Goal: Contribute content: Contribute content

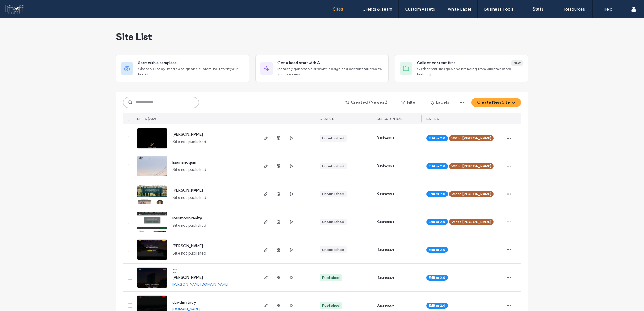
click at [156, 103] on input at bounding box center [161, 102] width 76 height 11
type input "********"
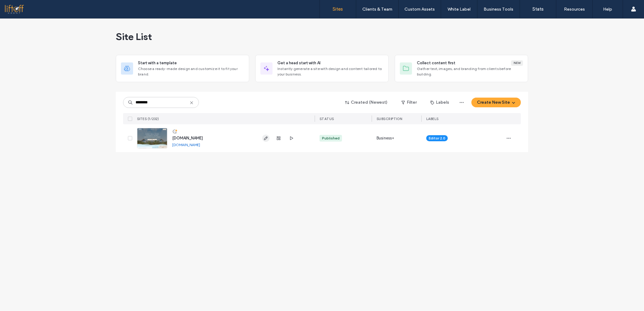
click at [263, 140] on span "button" at bounding box center [265, 138] width 7 height 7
type input "********"
click at [267, 140] on icon "button" at bounding box center [265, 138] width 5 height 5
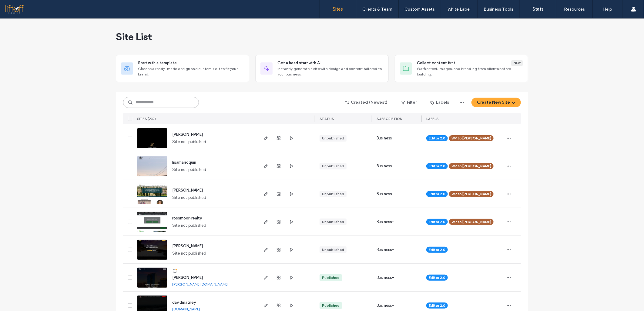
click at [143, 98] on input at bounding box center [161, 102] width 76 height 11
type input "********"
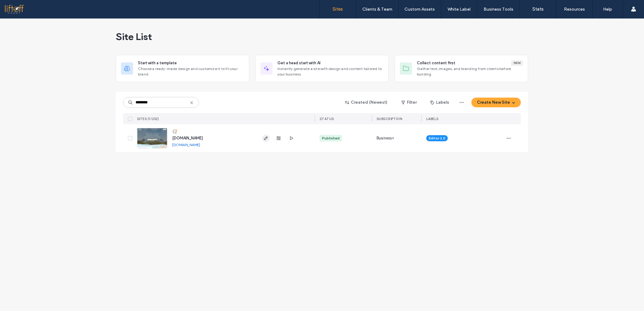
click at [268, 138] on icon "button" at bounding box center [265, 138] width 5 height 5
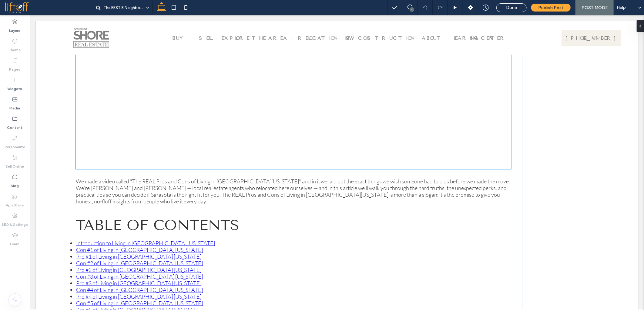
scroll to position [269, 0]
click at [194, 179] on p "We made a video called "The REAL Pros and Cons of Living in [GEOGRAPHIC_DATA][U…" at bounding box center [292, 190] width 435 height 27
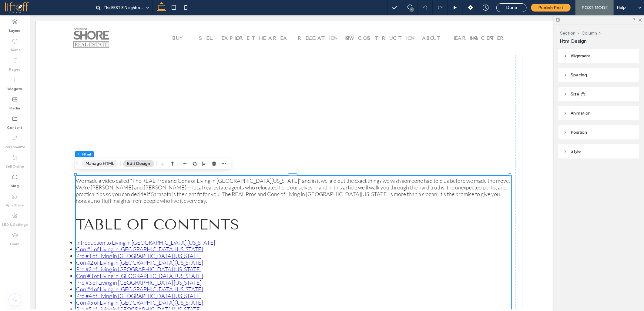
click at [100, 165] on button "Manage HTML" at bounding box center [100, 163] width 36 height 7
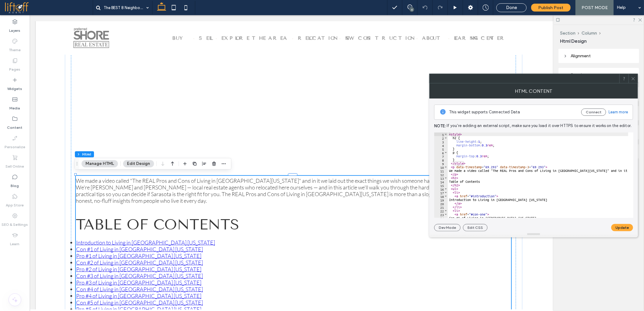
type textarea "*"
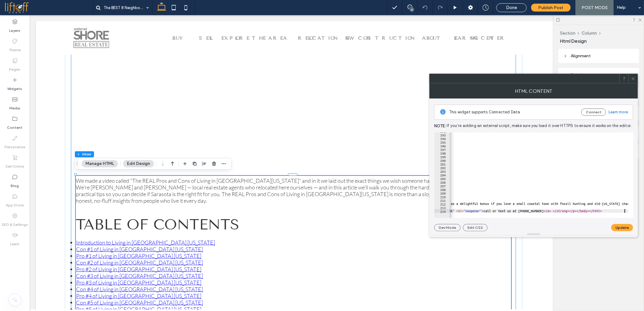
scroll to position [0, 871]
click at [611, 226] on button "Update" at bounding box center [622, 227] width 22 height 7
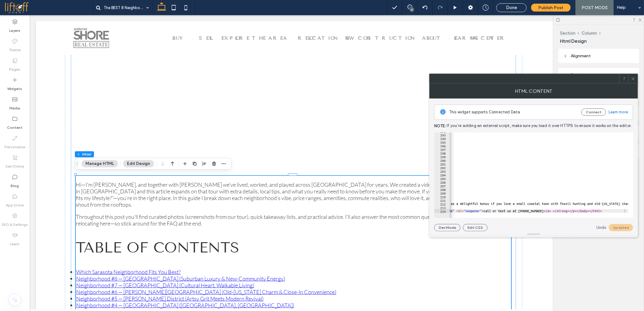
click at [635, 80] on icon at bounding box center [633, 78] width 5 height 5
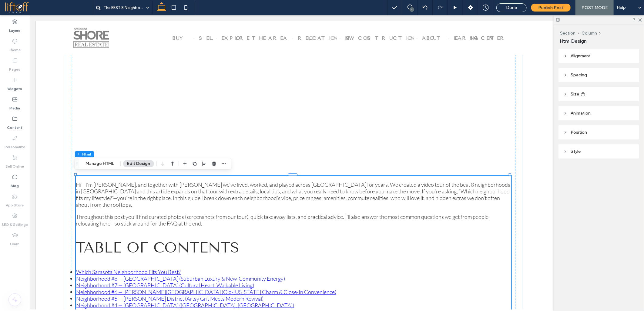
click at [105, 164] on button "Manage HTML" at bounding box center [100, 163] width 36 height 7
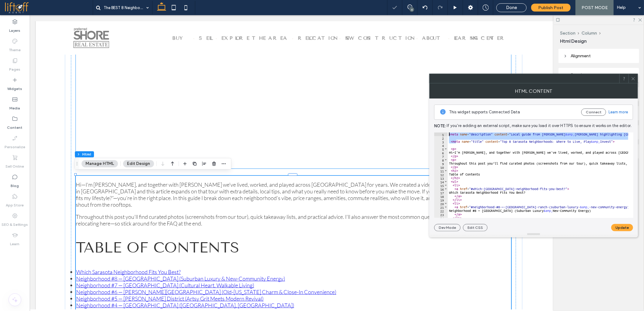
drag, startPoint x: 485, startPoint y: 158, endPoint x: 423, endPoint y: 123, distance: 71.4
type textarea "**********"
drag, startPoint x: 469, startPoint y: 145, endPoint x: 429, endPoint y: 128, distance: 43.3
click at [429, 128] on div "**********" at bounding box center [533, 165] width 209 height 133
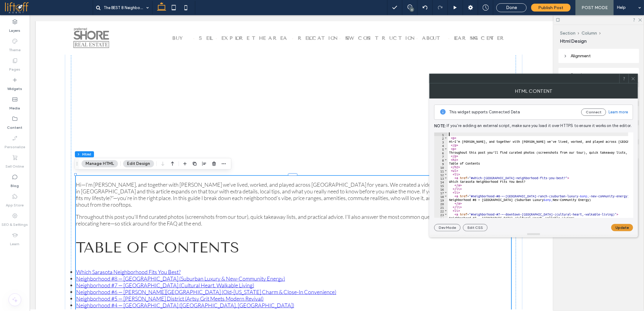
click at [626, 226] on button "Update" at bounding box center [622, 227] width 22 height 7
type textarea "***"
paste textarea "********"
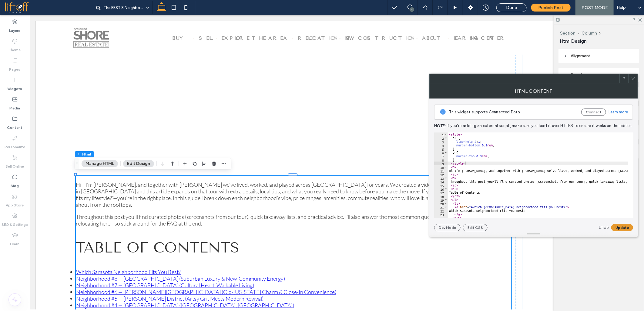
click at [617, 228] on button "Update" at bounding box center [622, 227] width 22 height 7
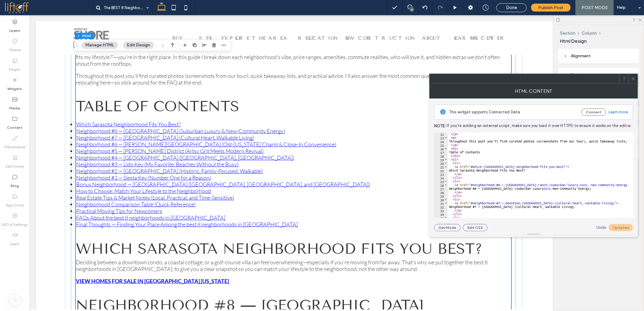
scroll to position [404, 0]
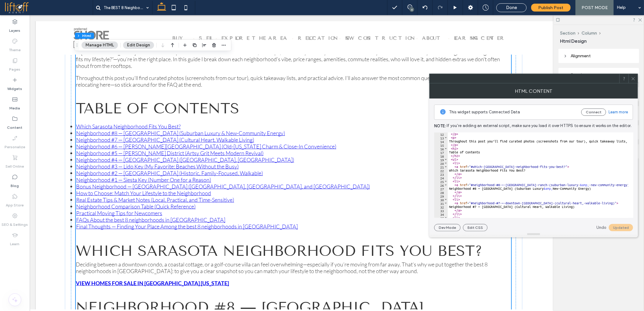
drag, startPoint x: 496, startPoint y: 183, endPoint x: 505, endPoint y: 184, distance: 9.4
drag, startPoint x: 521, startPoint y: 185, endPoint x: 603, endPoint y: 185, distance: 81.8
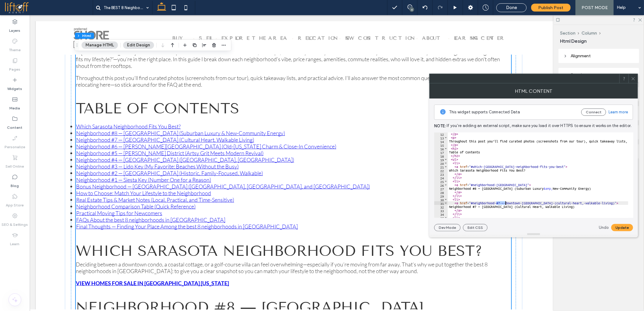
drag, startPoint x: 496, startPoint y: 202, endPoint x: 505, endPoint y: 202, distance: 9.1
drag, startPoint x: 527, startPoint y: 202, endPoint x: 588, endPoint y: 203, distance: 60.6
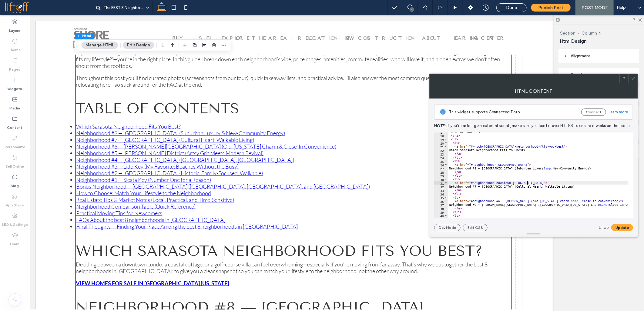
scroll to position [81, 0]
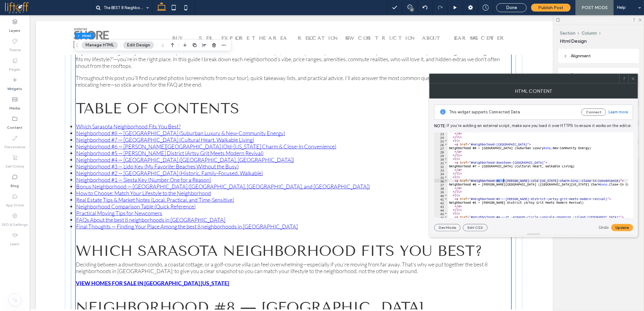
drag, startPoint x: 496, startPoint y: 180, endPoint x: 504, endPoint y: 179, distance: 7.9
drag, startPoint x: 521, startPoint y: 180, endPoint x: 606, endPoint y: 182, distance: 85.8
drag, startPoint x: 496, startPoint y: 198, endPoint x: 505, endPoint y: 198, distance: 8.8
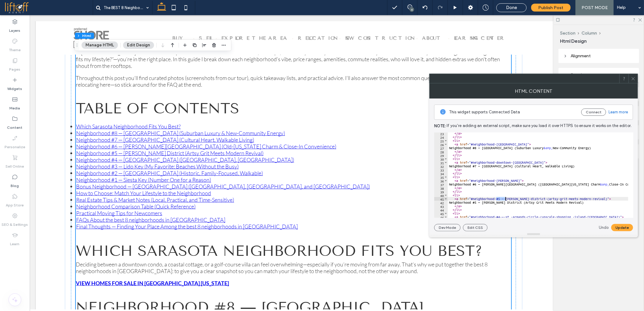
drag, startPoint x: 527, startPoint y: 198, endPoint x: 588, endPoint y: 197, distance: 60.9
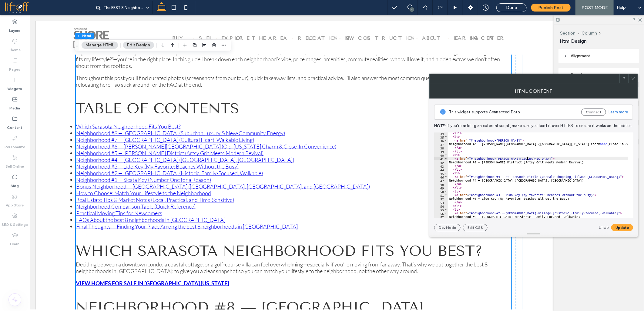
scroll to position [141, 0]
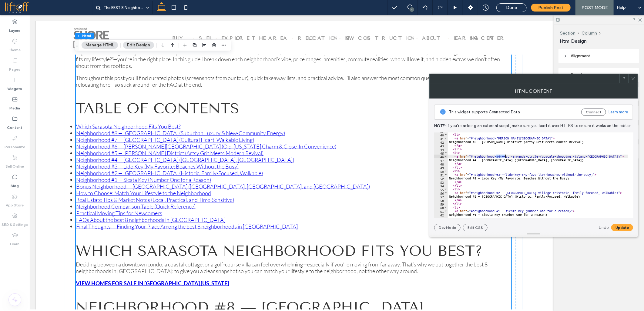
drag, startPoint x: 496, startPoint y: 156, endPoint x: 505, endPoint y: 156, distance: 9.1
drag, startPoint x: 528, startPoint y: 157, endPoint x: 592, endPoint y: 158, distance: 63.7
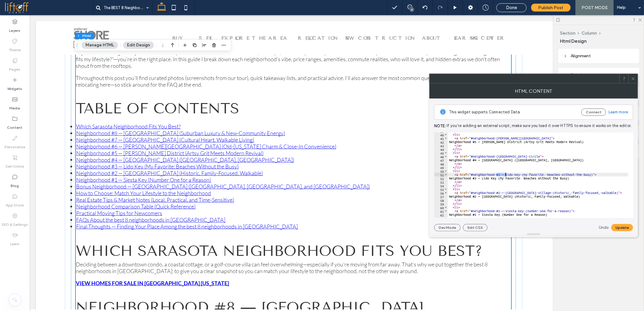
drag, startPoint x: 496, startPoint y: 174, endPoint x: 505, endPoint y: 174, distance: 9.4
drag, startPoint x: 511, startPoint y: 176, endPoint x: 583, endPoint y: 174, distance: 72.5
drag, startPoint x: 495, startPoint y: 192, endPoint x: 503, endPoint y: 192, distance: 8.8
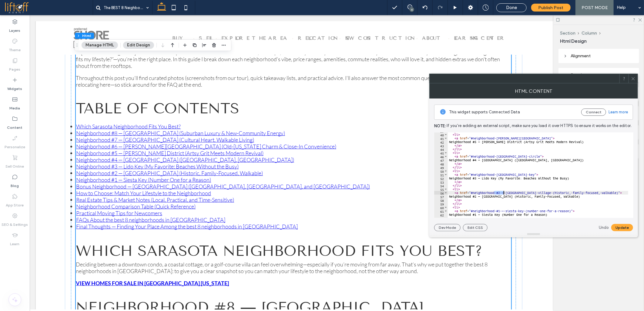
drag, startPoint x: 526, startPoint y: 193, endPoint x: 593, endPoint y: 192, distance: 67.0
drag, startPoint x: 473, startPoint y: 158, endPoint x: 528, endPoint y: 158, distance: 54.9
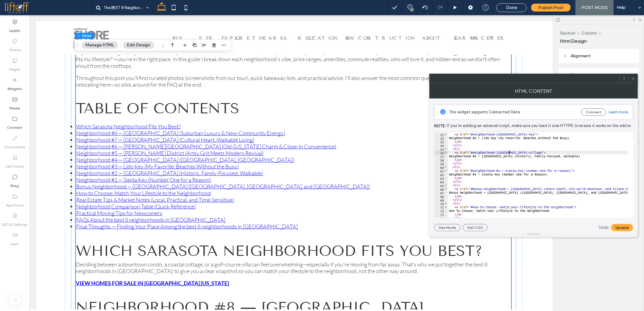
scroll to position [182, 0]
drag, startPoint x: 495, startPoint y: 171, endPoint x: 505, endPoint y: 172, distance: 10.6
drag, startPoint x: 514, startPoint y: 172, endPoint x: 561, endPoint y: 171, distance: 46.4
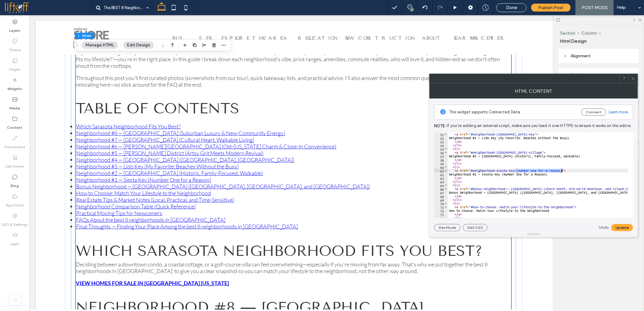
drag, startPoint x: 507, startPoint y: 189, endPoint x: 510, endPoint y: 190, distance: 3.3
drag, startPoint x: 518, startPoint y: 188, endPoint x: 613, endPoint y: 188, distance: 95.5
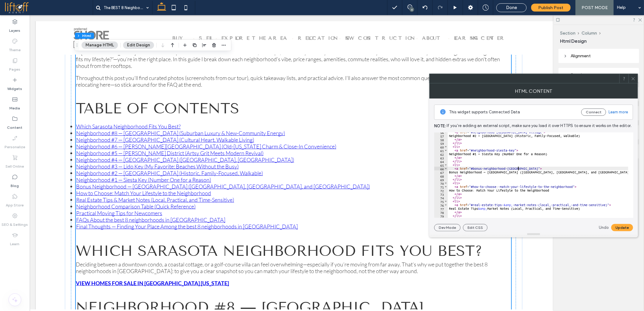
scroll to position [222, 0]
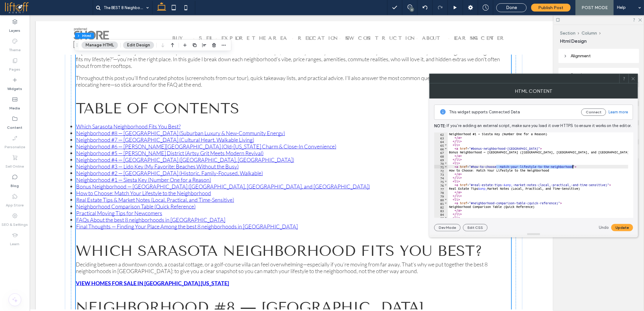
drag, startPoint x: 496, startPoint y: 168, endPoint x: 572, endPoint y: 168, distance: 76.4
drag, startPoint x: 501, startPoint y: 184, endPoint x: 606, endPoint y: 184, distance: 105.2
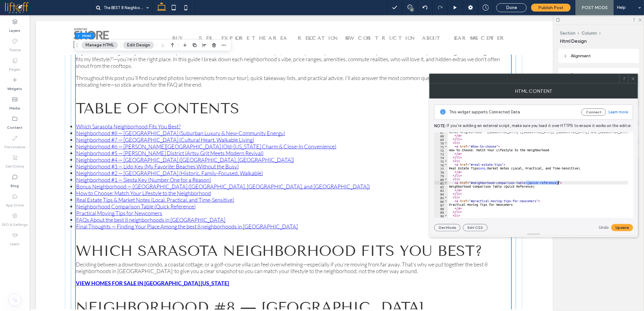
drag, startPoint x: 525, startPoint y: 183, endPoint x: 558, endPoint y: 182, distance: 33.0
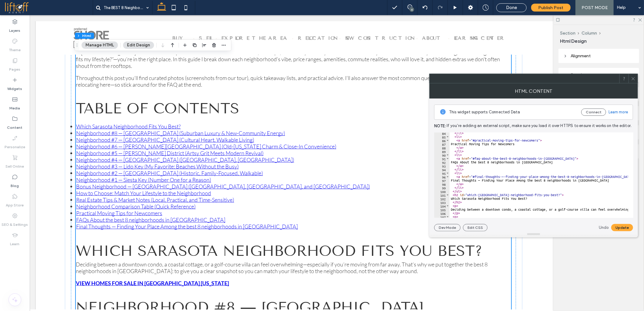
scroll to position [323, 0]
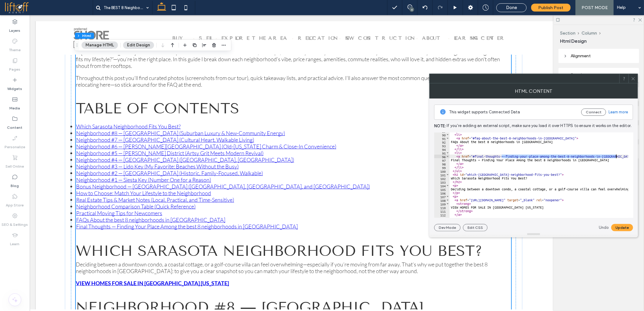
drag, startPoint x: 502, startPoint y: 158, endPoint x: 615, endPoint y: 156, distance: 113.4
click at [617, 226] on button "Update" at bounding box center [622, 227] width 22 height 7
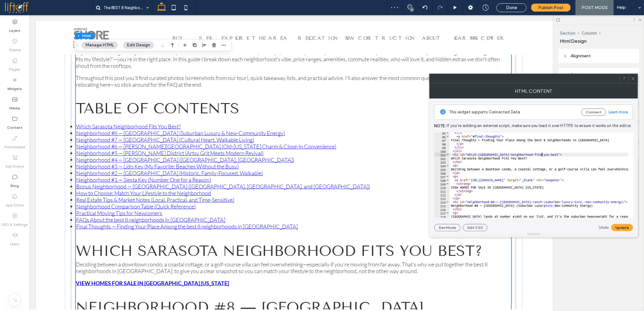
scroll to position [364, 0]
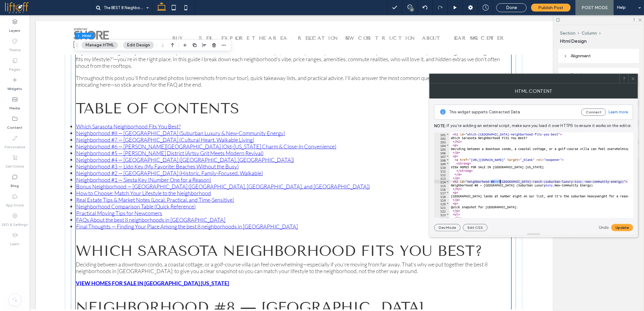
drag, startPoint x: 490, startPoint y: 181, endPoint x: 499, endPoint y: 180, distance: 9.4
drag, startPoint x: 516, startPoint y: 181, endPoint x: 596, endPoint y: 182, distance: 79.7
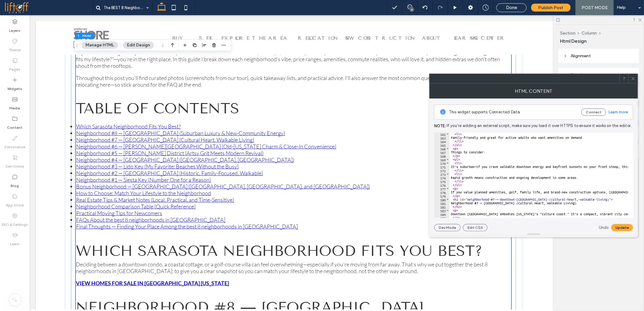
scroll to position [606, 0]
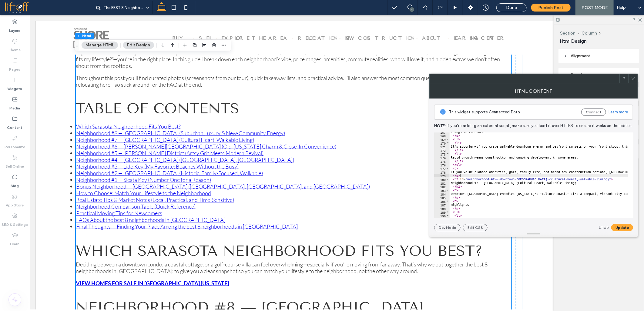
drag, startPoint x: 490, startPoint y: 178, endPoint x: 500, endPoint y: 178, distance: 10.0
drag, startPoint x: 522, startPoint y: 179, endPoint x: 583, endPoint y: 178, distance: 61.5
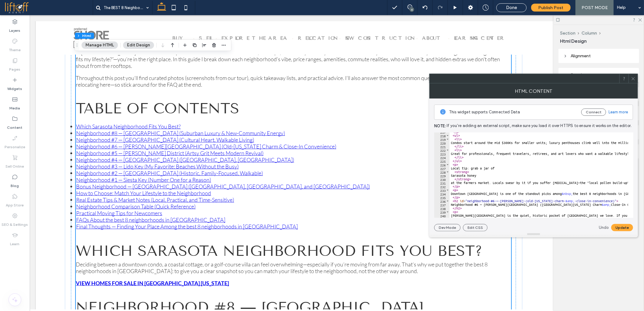
scroll to position [808, 0]
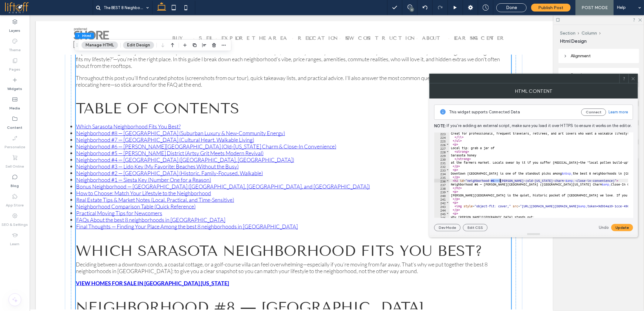
drag, startPoint x: 490, startPoint y: 180, endPoint x: 500, endPoint y: 180, distance: 10.3
drag, startPoint x: 516, startPoint y: 181, endPoint x: 601, endPoint y: 180, distance: 85.2
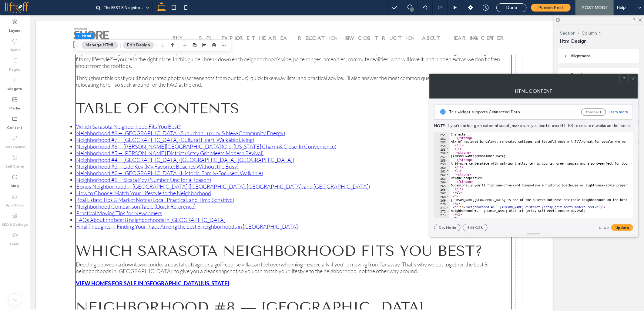
scroll to position [929, 0]
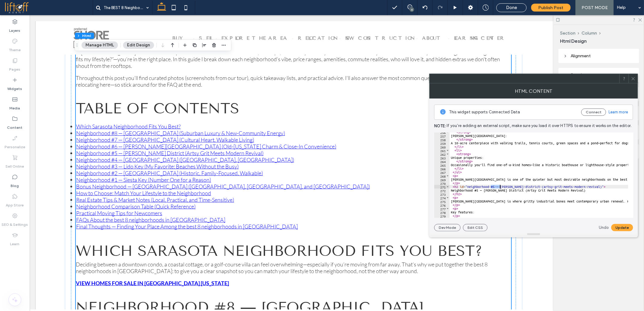
drag, startPoint x: 491, startPoint y: 185, endPoint x: 500, endPoint y: 185, distance: 9.4
drag, startPoint x: 522, startPoint y: 186, endPoint x: 583, endPoint y: 185, distance: 61.5
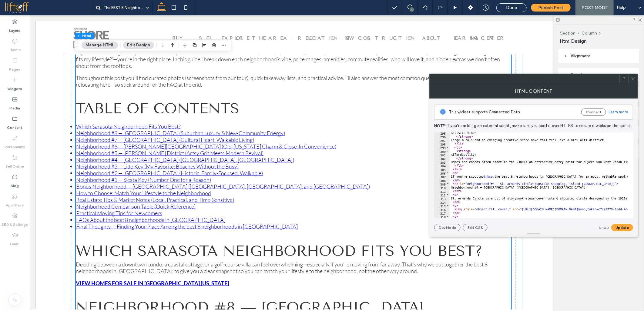
scroll to position [1091, 0]
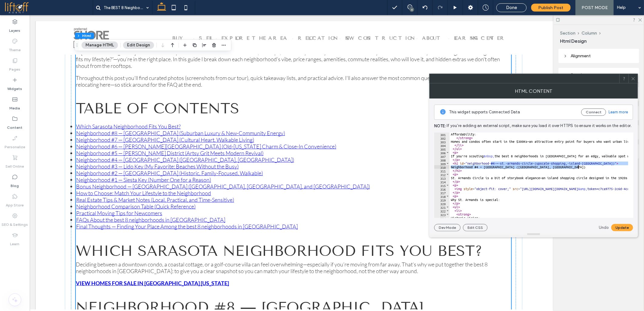
drag, startPoint x: 491, startPoint y: 165, endPoint x: 577, endPoint y: 169, distance: 86.4
drag, startPoint x: 469, startPoint y: 162, endPoint x: 598, endPoint y: 162, distance: 128.5
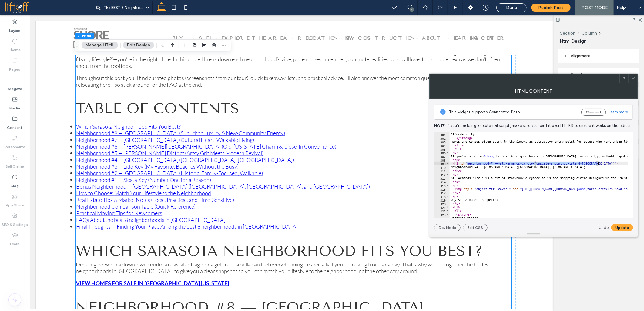
paste textarea "Cursor at row 309"
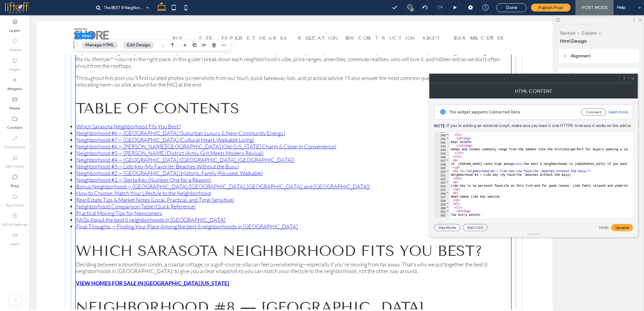
scroll to position [1232, 0]
drag, startPoint x: 491, startPoint y: 171, endPoint x: 500, endPoint y: 171, distance: 9.4
drag, startPoint x: 507, startPoint y: 171, endPoint x: 579, endPoint y: 172, distance: 71.8
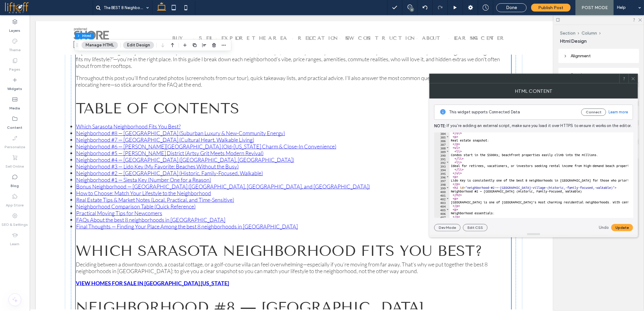
scroll to position [1414, 0]
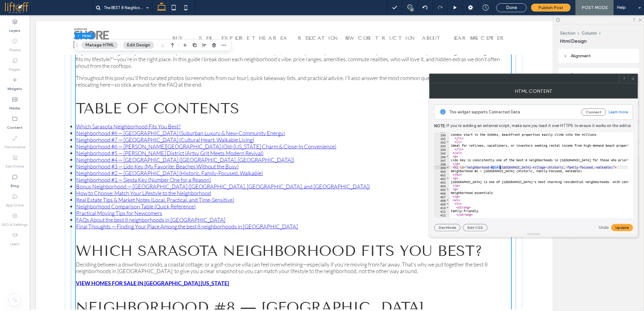
drag, startPoint x: 491, startPoint y: 166, endPoint x: 499, endPoint y: 166, distance: 8.2
drag, startPoint x: 522, startPoint y: 169, endPoint x: 588, endPoint y: 168, distance: 66.1
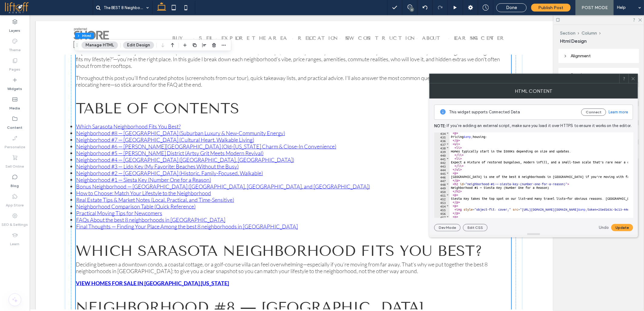
scroll to position [1576, 0]
drag, startPoint x: 492, startPoint y: 183, endPoint x: 500, endPoint y: 183, distance: 8.5
drag, startPoint x: 511, startPoint y: 183, endPoint x: 558, endPoint y: 183, distance: 47.0
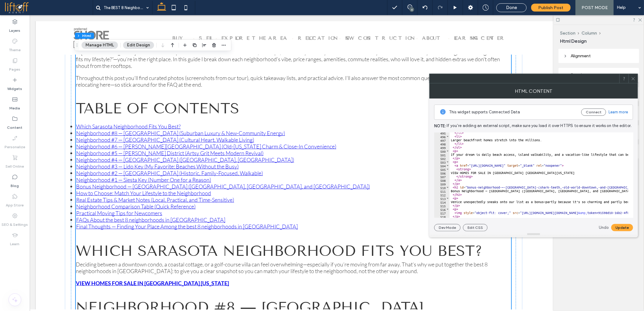
scroll to position [1819, 0]
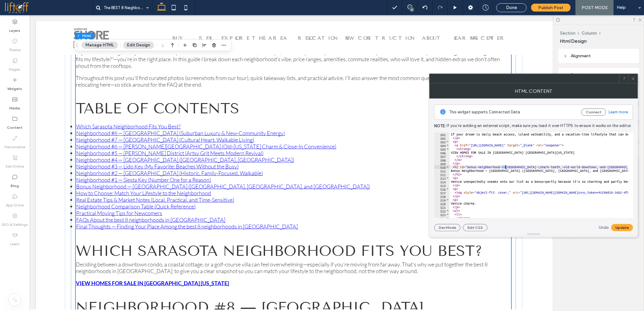
drag, startPoint x: 501, startPoint y: 167, endPoint x: 505, endPoint y: 167, distance: 3.6
drag, startPoint x: 513, startPoint y: 167, endPoint x: 607, endPoint y: 167, distance: 94.0
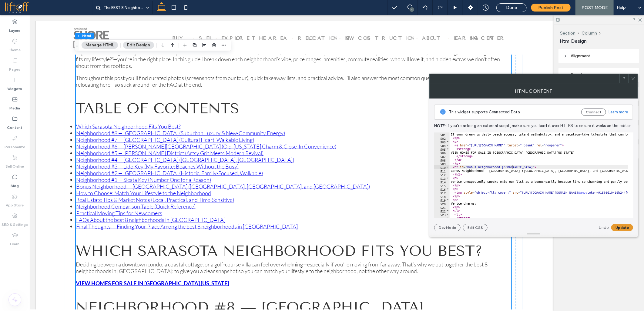
click at [621, 225] on button "Update" at bounding box center [622, 227] width 22 height 7
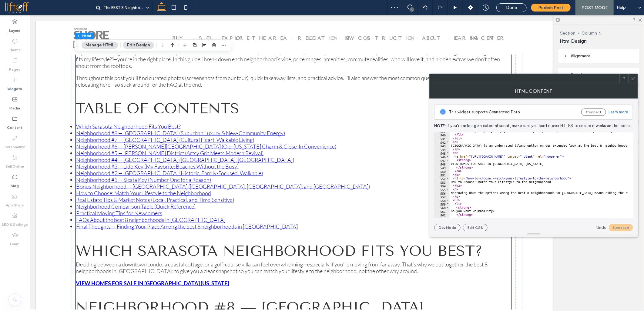
scroll to position [1960, 0]
drag, startPoint x: 491, startPoint y: 177, endPoint x: 566, endPoint y: 178, distance: 75.2
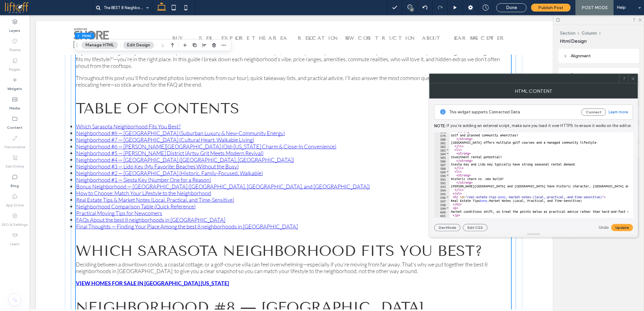
scroll to position [2142, 0]
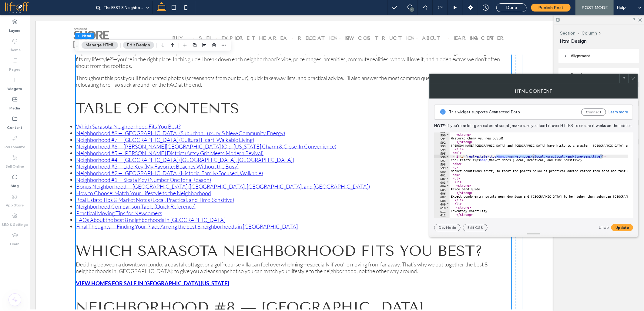
drag, startPoint x: 496, startPoint y: 156, endPoint x: 601, endPoint y: 157, distance: 104.9
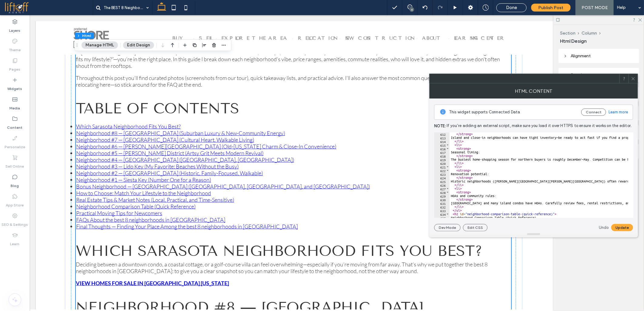
scroll to position [2263, 0]
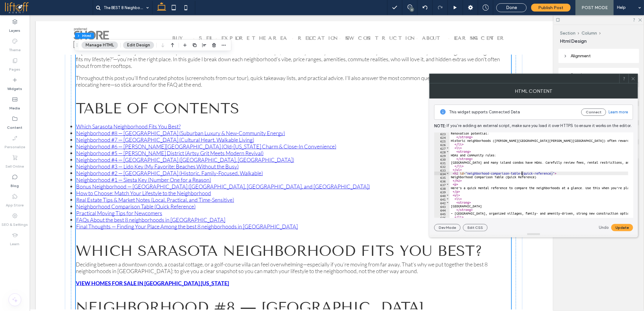
drag, startPoint x: 520, startPoint y: 173, endPoint x: 552, endPoint y: 172, distance: 32.5
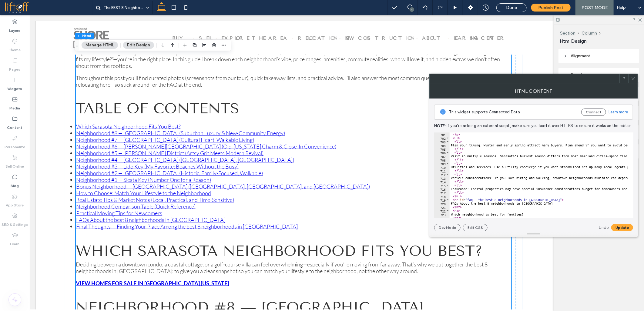
scroll to position [2546, 0]
drag, startPoint x: 468, startPoint y: 200, endPoint x: 541, endPoint y: 199, distance: 73.7
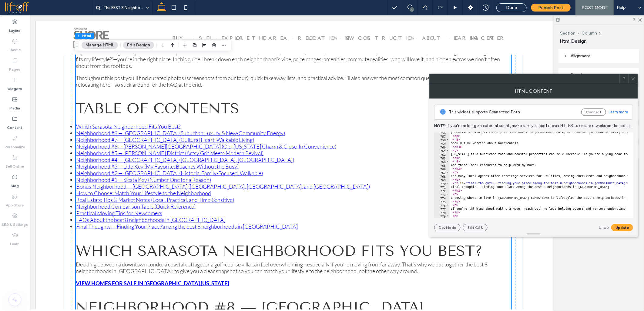
scroll to position [2748, 0]
drag, startPoint x: 491, startPoint y: 183, endPoint x: 503, endPoint y: 183, distance: 11.2
click at [492, 183] on div "Lakewood Ranch is roughly 25–35 minutes to Siesta Key or downtown Sarasota depe…" at bounding box center [538, 174] width 179 height 85
drag, startPoint x: 493, startPoint y: 183, endPoint x: 609, endPoint y: 183, distance: 115.8
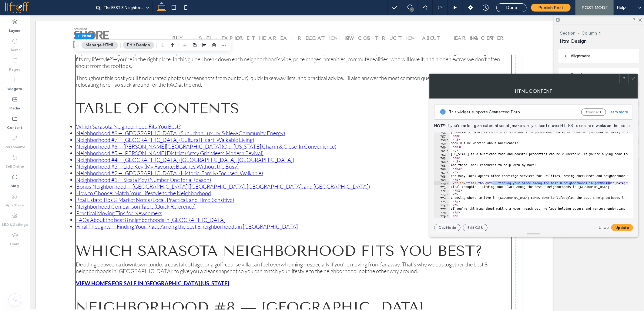
click at [612, 228] on button "Update" at bounding box center [622, 227] width 22 height 7
type textarea "****"
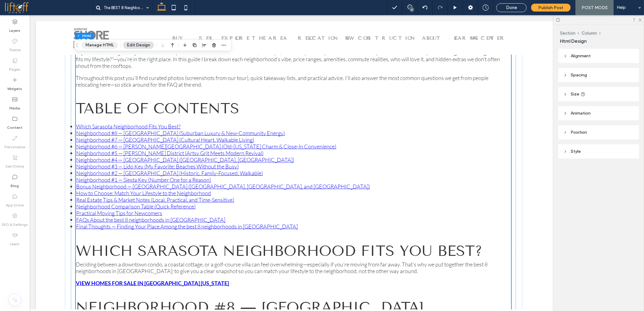
click at [96, 48] on button "Manage HTML" at bounding box center [100, 45] width 36 height 7
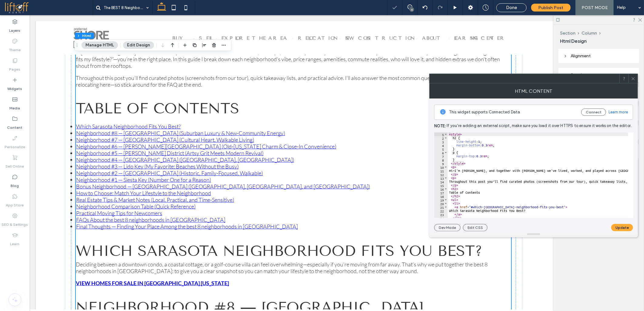
type textarea "*"
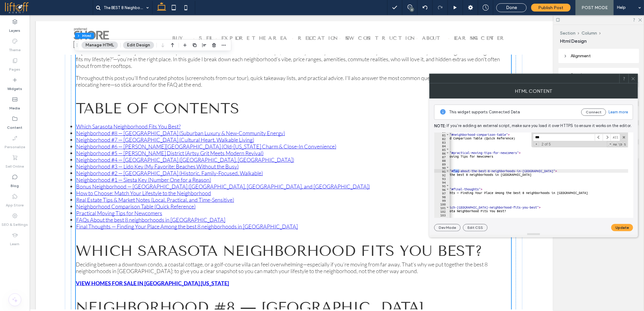
scroll to position [0, 0]
type input "***"
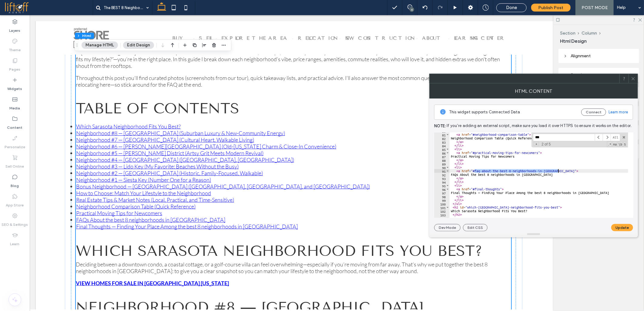
drag, startPoint x: 474, startPoint y: 172, endPoint x: 558, endPoint y: 171, distance: 83.4
paste textarea "Cursor at row 91"
type textarea "**********"
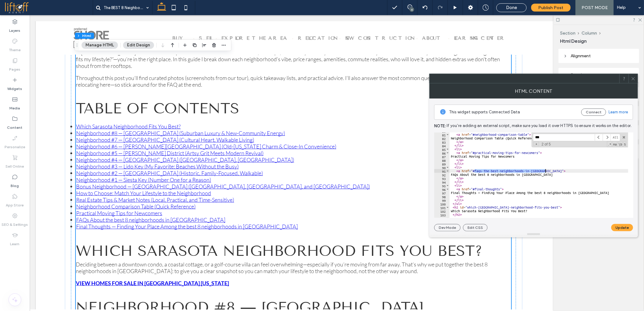
drag, startPoint x: 474, startPoint y: 169, endPoint x: 545, endPoint y: 171, distance: 71.0
type input "**********"
type textarea "****"
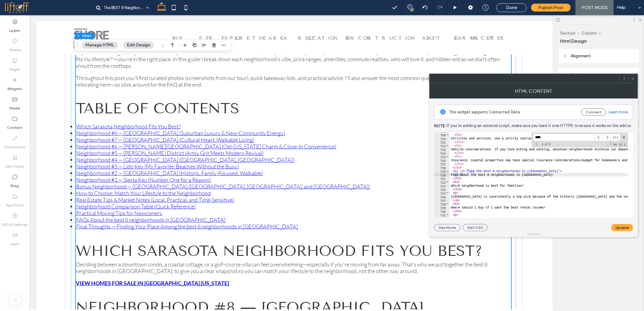
type input "****"
drag, startPoint x: 468, startPoint y: 172, endPoint x: 541, endPoint y: 172, distance: 73.3
paste textarea "Cursor at row 719"
type textarea "**********"
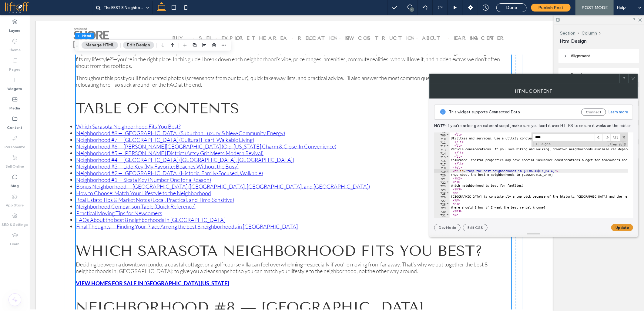
click at [617, 226] on button "Update" at bounding box center [622, 227] width 22 height 7
click at [633, 80] on icon at bounding box center [633, 78] width 5 height 5
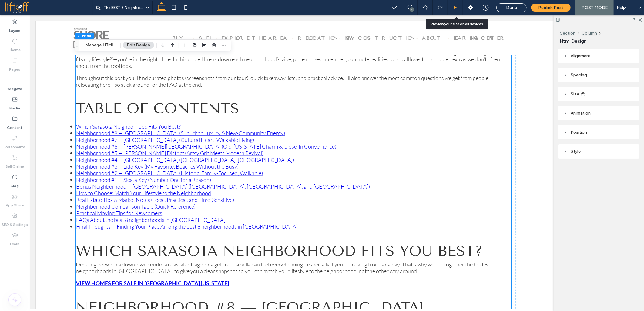
click at [456, 7] on use at bounding box center [455, 7] width 3 height 3
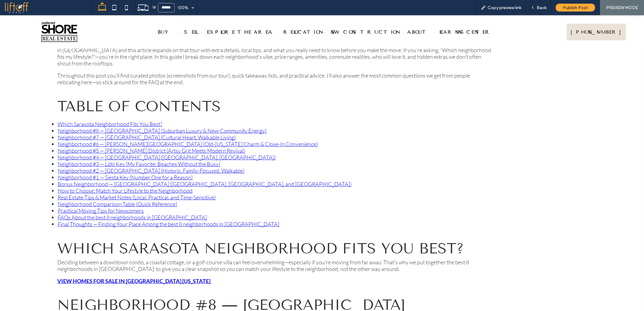
scroll to position [409, 0]
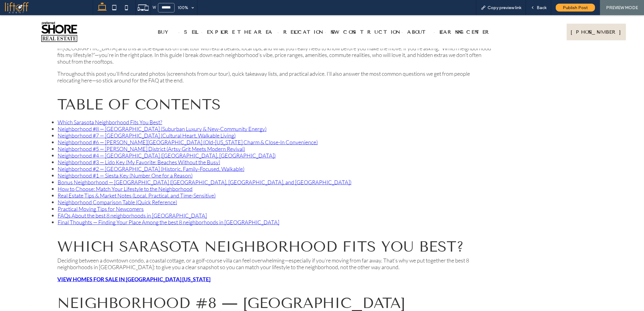
click at [118, 219] on link "Final Thoughts — Finding Your Place Among the best 8 neighborhoods in Sarasota" at bounding box center [169, 222] width 222 height 7
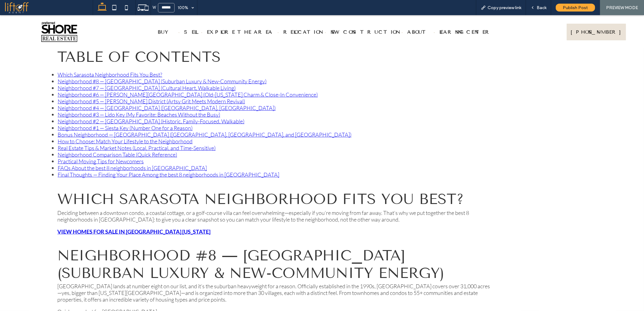
scroll to position [454, 0]
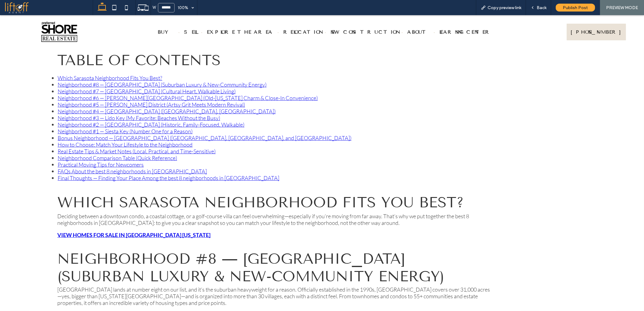
click at [92, 168] on link "FAQs About the best 8 neighborhoods in Sarasota" at bounding box center [132, 171] width 149 height 7
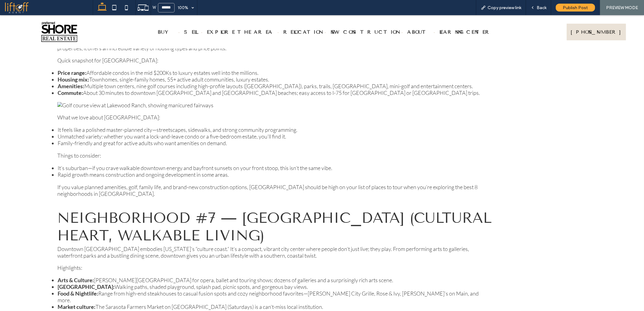
scroll to position [449, 0]
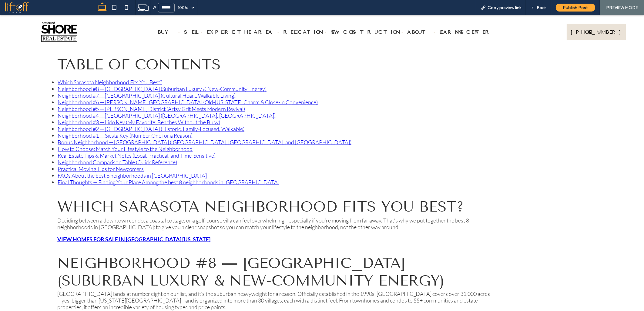
click at [69, 165] on link "Practical Moving Tips for Newcomers" at bounding box center [101, 168] width 86 height 7
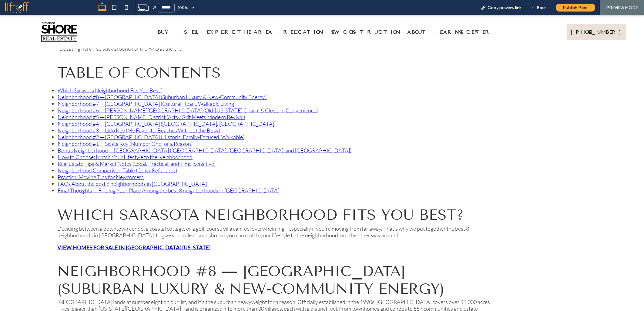
scroll to position [428, 0]
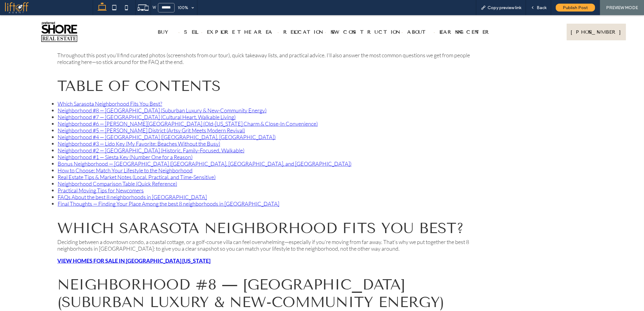
click at [65, 180] on link "Neighborhood Comparison Table (Quick Reference)" at bounding box center [117, 183] width 119 height 7
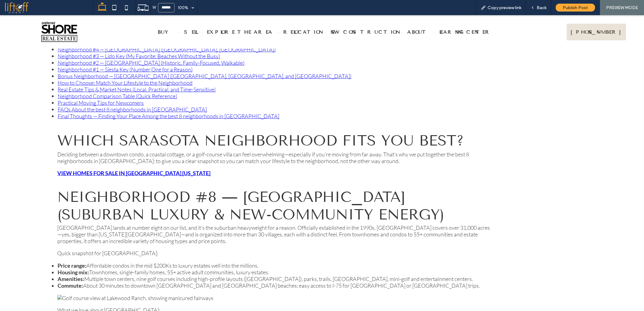
scroll to position [336, 0]
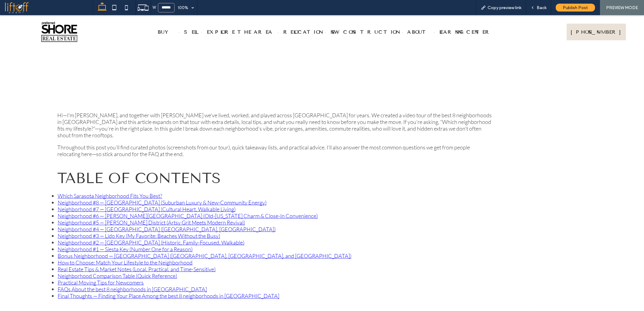
click at [81, 266] on link "Real Estate Tips & Market Notes (Local, Practical, and Time-Sensitive)" at bounding box center [137, 269] width 158 height 7
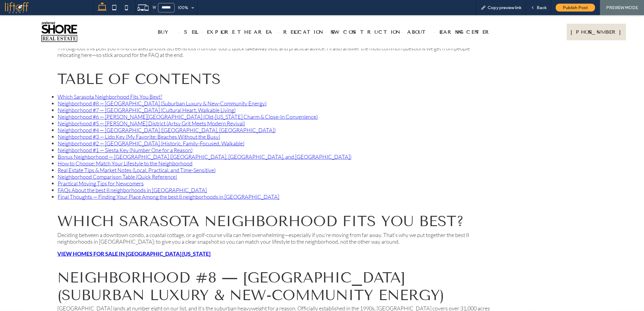
scroll to position [405, 0]
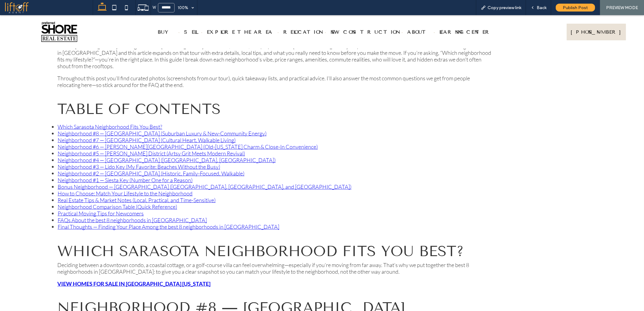
click at [65, 190] on link "How to Choose: Match Your Lifestyle to the Neighborhood" at bounding box center [125, 193] width 135 height 7
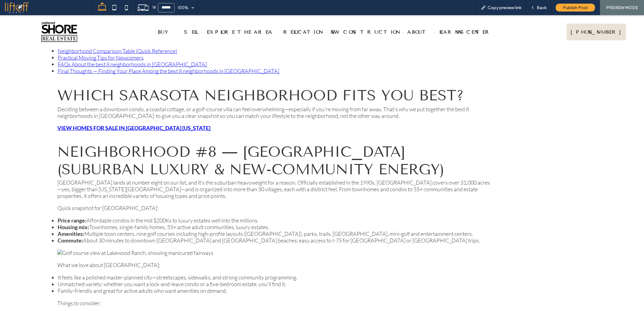
scroll to position [488, 0]
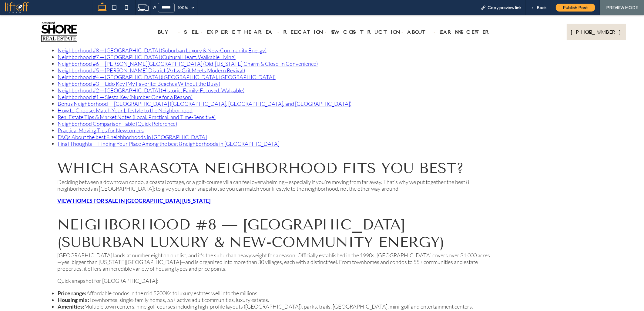
click at [86, 107] on link "How to Choose: Match Your Lifestyle to the Neighborhood" at bounding box center [125, 110] width 135 height 7
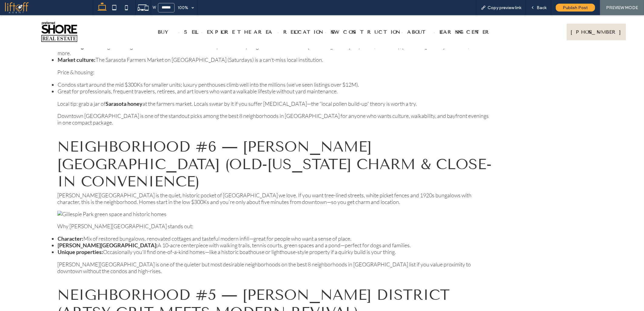
scroll to position [417, 0]
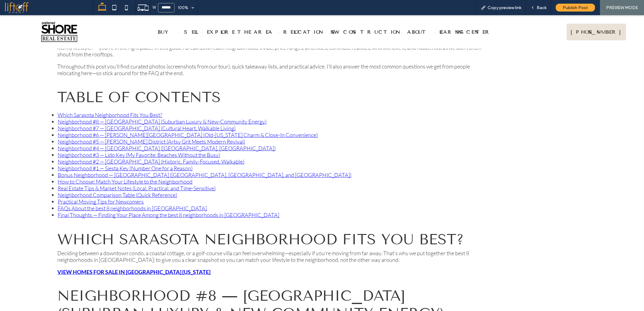
click at [70, 171] on link "Bonus Neighborhood — Venice (Shark Teeth, Old-World Downtown, and Island Vibes)" at bounding box center [205, 174] width 294 height 7
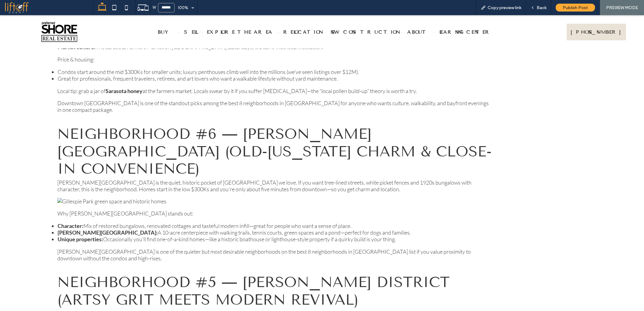
scroll to position [357, 0]
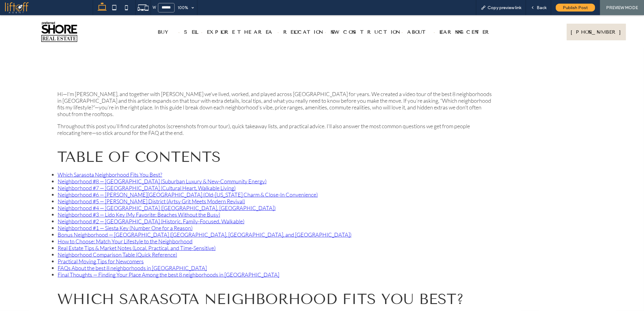
click at [92, 224] on link "Neighborhood #1 — Siesta Key (Number One for a Reason)" at bounding box center [125, 227] width 135 height 7
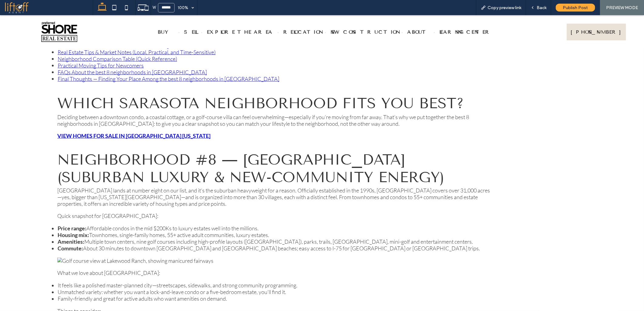
scroll to position [445, 0]
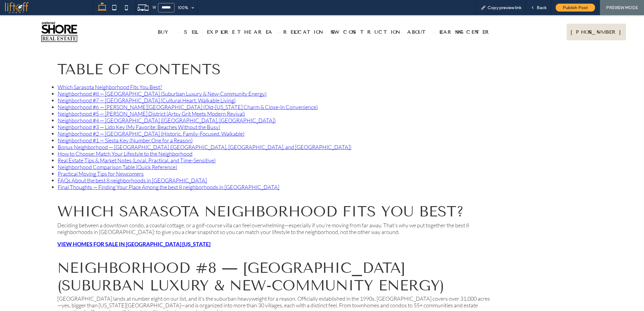
click at [99, 130] on link "Neighborhood #2 — Southside Village (Historic, Family-Focused, Walkable)" at bounding box center [151, 133] width 187 height 7
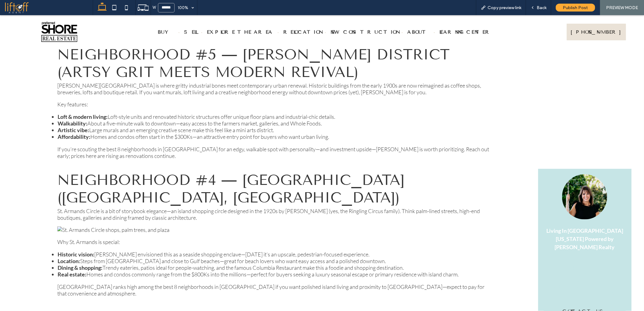
scroll to position [406, 0]
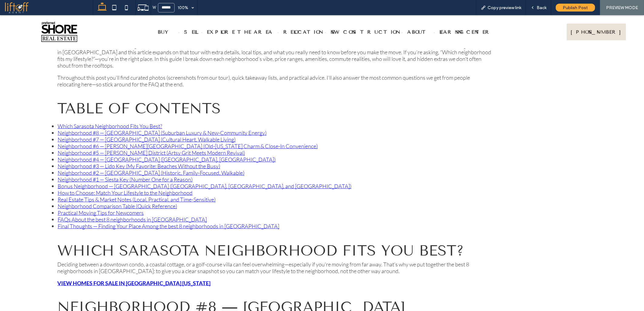
click at [125, 162] on link "Neighborhood #3 — Lido Key (My Favorite: Beaches Without the Busy)" at bounding box center [139, 165] width 162 height 7
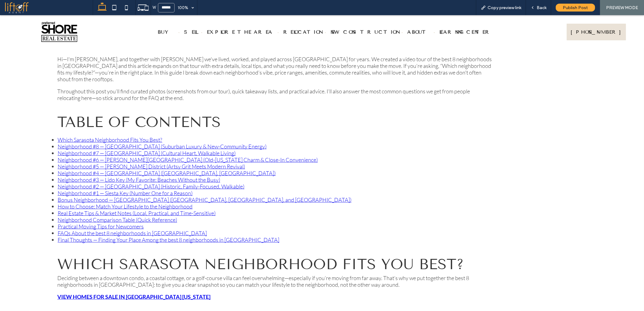
scroll to position [384, 0]
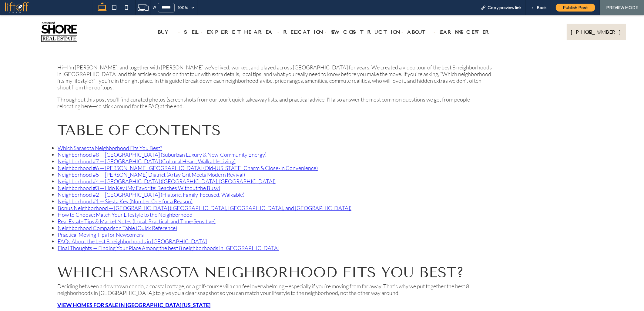
click at [98, 178] on link "Neighborhood #4 — St. Armands Circle (Upscale Shopping, Island Elegance)" at bounding box center [167, 181] width 218 height 7
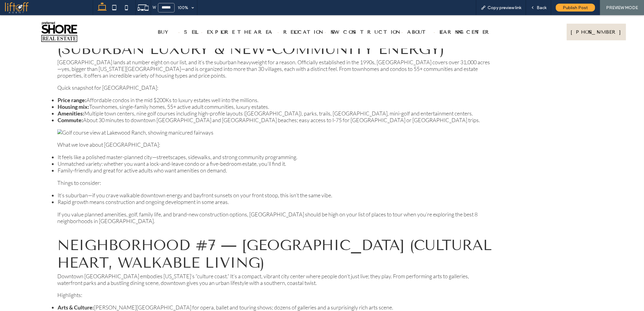
scroll to position [466, 0]
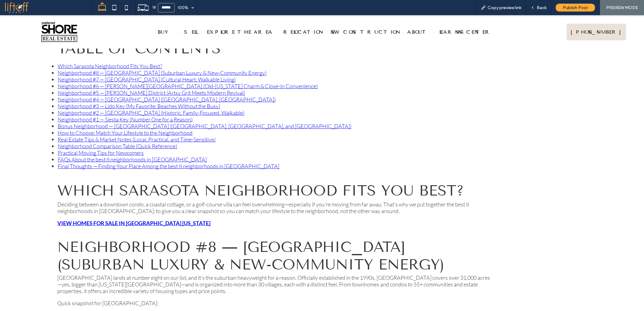
click at [94, 89] on link "Neighborhood #5 — Rosemary District (Artsy Grit Meets Modern Revival)" at bounding box center [151, 92] width 187 height 7
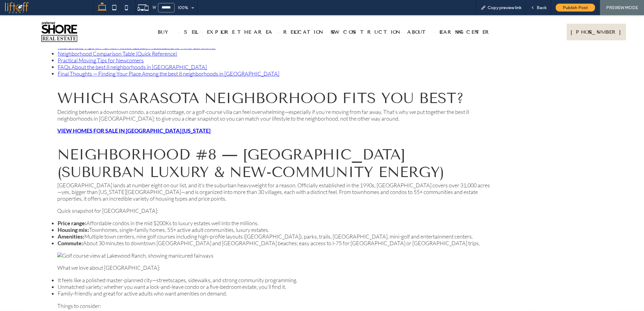
scroll to position [342, 0]
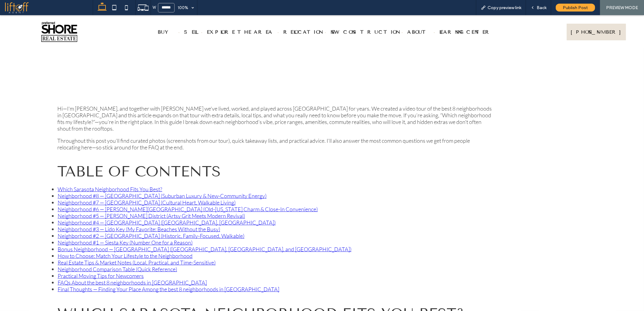
click at [89, 205] on link "Neighborhood #6 — Gillespie Park (Old-Florida Charm & Close-In Convenience)" at bounding box center [188, 208] width 260 height 7
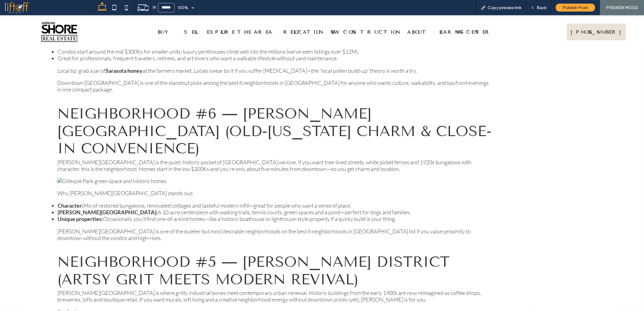
scroll to position [451, 0]
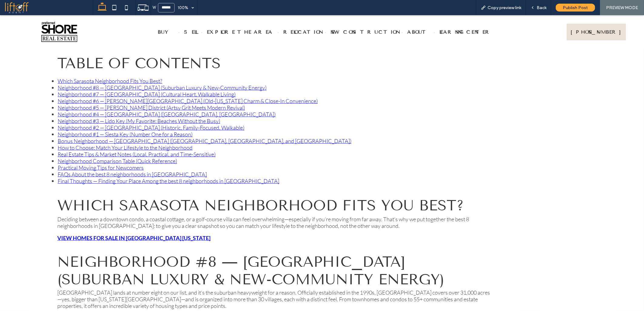
click at [110, 97] on link "Neighborhood #6 — Gillespie Park (Old-Florida Charm & Close-In Convenience)" at bounding box center [188, 100] width 260 height 7
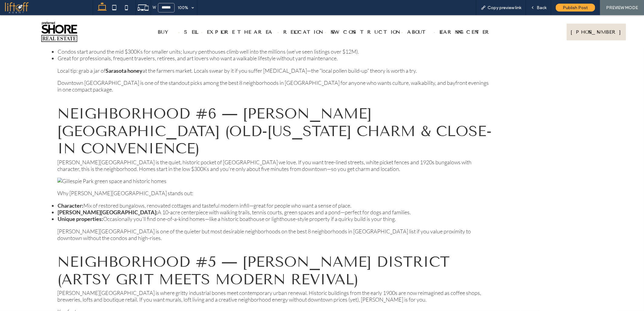
scroll to position [306, 0]
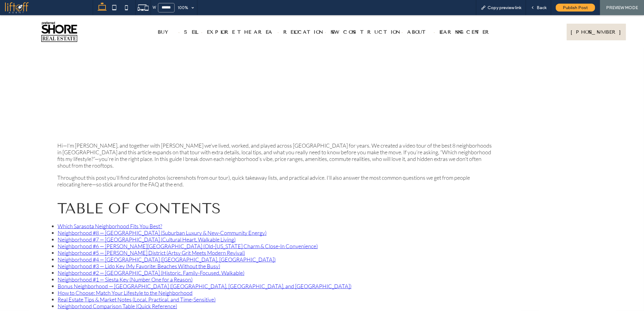
click at [99, 236] on link "Neighborhood #7 — Downtown Sarasota (Cultural Heart, Walkable Living)" at bounding box center [147, 239] width 178 height 7
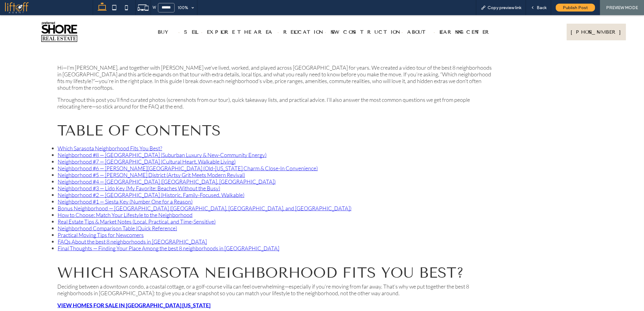
scroll to position [381, 0]
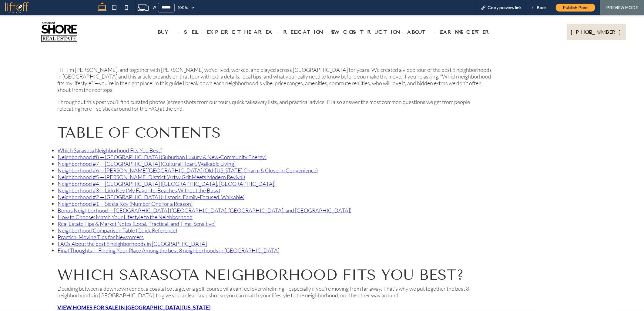
click at [115, 153] on link "Neighborhood #8 — Lakewood Ranch (Suburban Luxury & New-Community Energy)" at bounding box center [162, 156] width 209 height 7
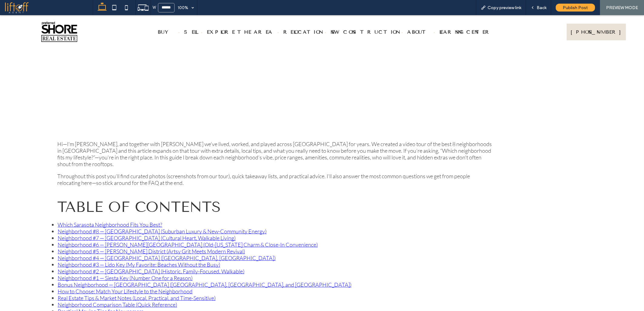
scroll to position [271, 0]
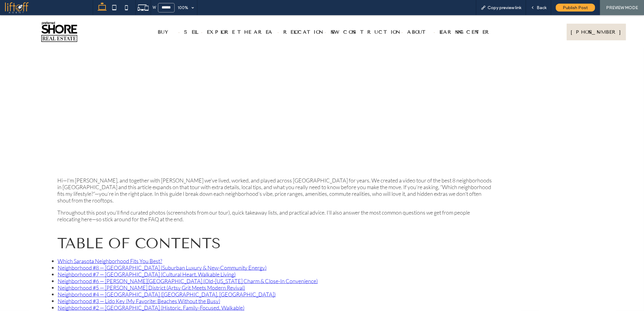
click at [129, 257] on link "Which Sarasota Neighborhood Fits You Best?" at bounding box center [110, 260] width 105 height 7
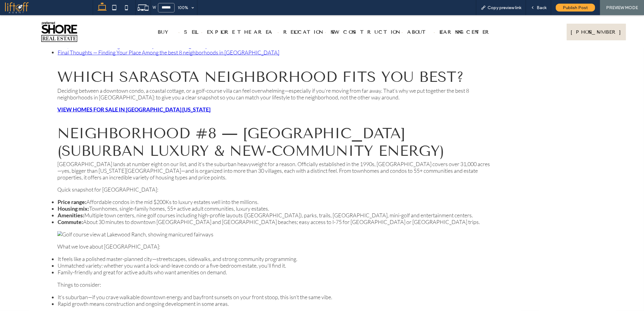
scroll to position [586, 0]
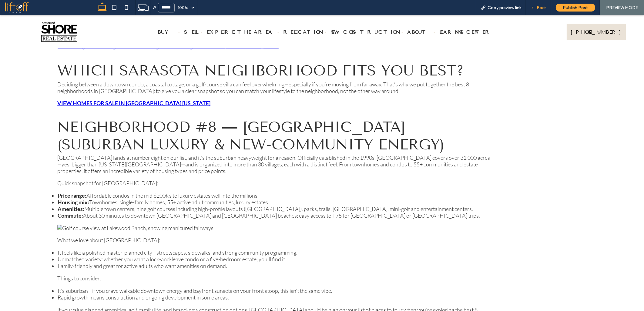
click at [538, 10] on div "Back" at bounding box center [538, 7] width 25 height 15
click at [541, 7] on span "Back" at bounding box center [541, 7] width 10 height 5
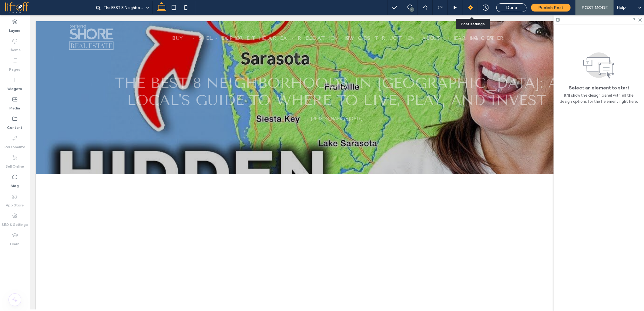
click at [468, 8] on icon at bounding box center [470, 8] width 6 height 6
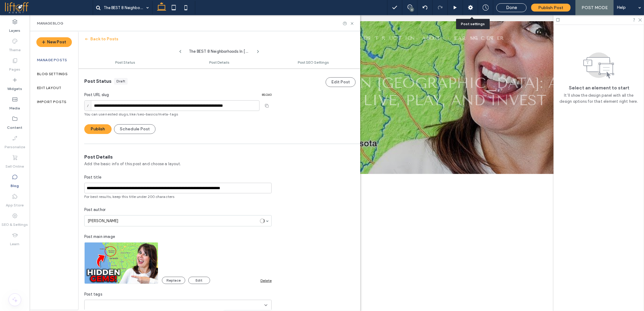
scroll to position [0, 0]
click at [138, 107] on input "**********" at bounding box center [171, 105] width 175 height 11
type input "**********"
click at [152, 192] on input "**********" at bounding box center [177, 187] width 187 height 11
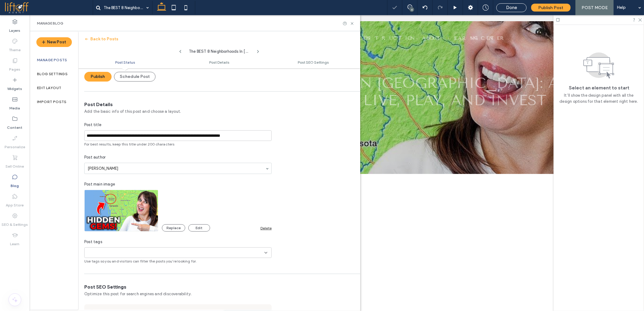
scroll to position [101, 0]
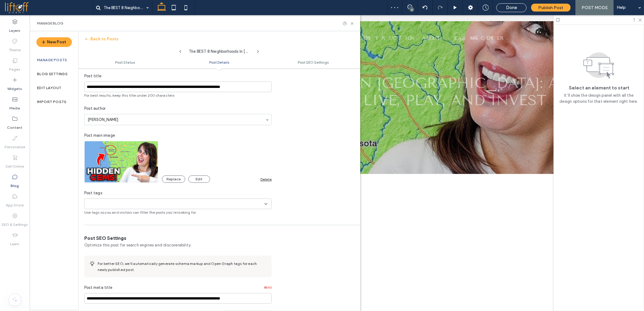
click at [125, 203] on div "**********" at bounding box center [322, 155] width 644 height 311
type input "****"
click at [116, 217] on div "[GEOGRAPHIC_DATA]" at bounding box center [180, 214] width 173 height 11
click at [267, 204] on use at bounding box center [266, 203] width 2 height 1
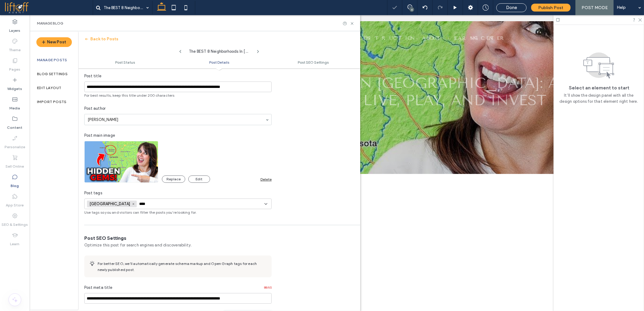
click at [139, 202] on input "****" at bounding box center [160, 204] width 42 height 5
type input "****"
click at [110, 211] on span "[GEOGRAPHIC_DATA]" at bounding box center [116, 214] width 41 height 6
click at [139, 203] on input "****" at bounding box center [160, 204] width 42 height 5
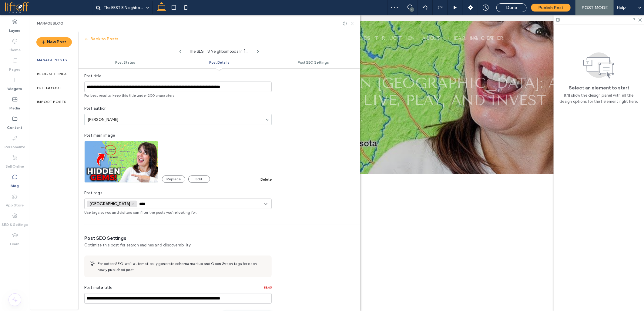
click at [139, 203] on input "****" at bounding box center [160, 204] width 42 height 5
click at [272, 202] on div "**********" at bounding box center [177, 133] width 199 height 163
click at [265, 203] on icon at bounding box center [265, 204] width 5 height 5
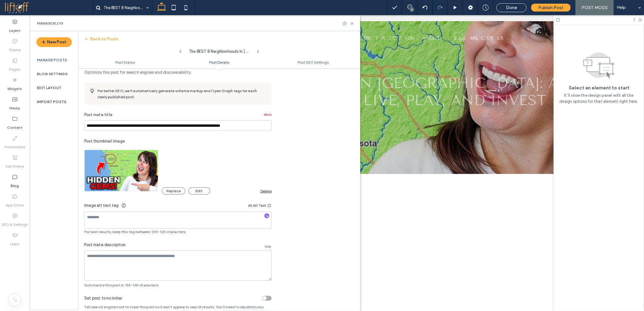
scroll to position [290, 0]
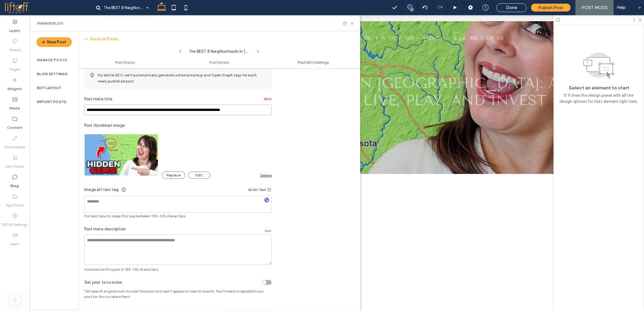
click at [97, 107] on input "**********" at bounding box center [177, 110] width 187 height 11
paste input
type input "**********"
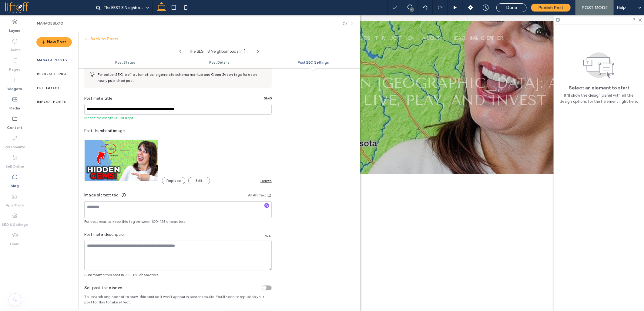
click at [67, 135] on div "New Post Manage posts Blog Settings Edit Layout Import Posts" at bounding box center [54, 170] width 48 height 279
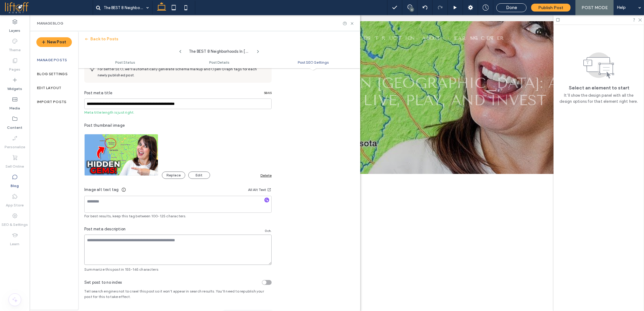
click at [128, 244] on textarea at bounding box center [177, 250] width 187 height 30
paste textarea "**********"
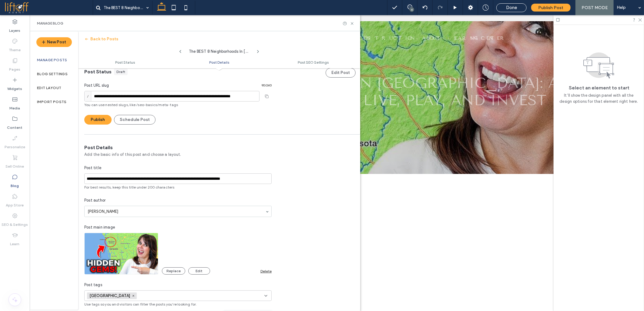
scroll to position [0, 0]
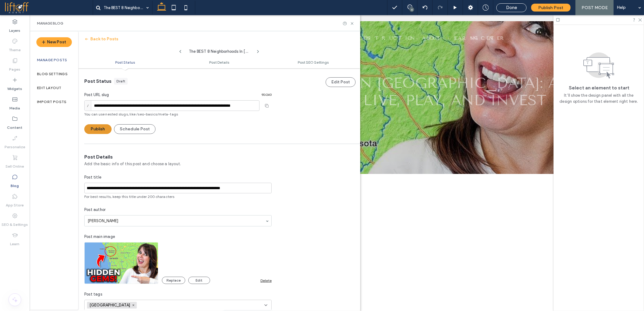
type textarea "**********"
click at [104, 130] on button "Publish" at bounding box center [97, 129] width 27 height 10
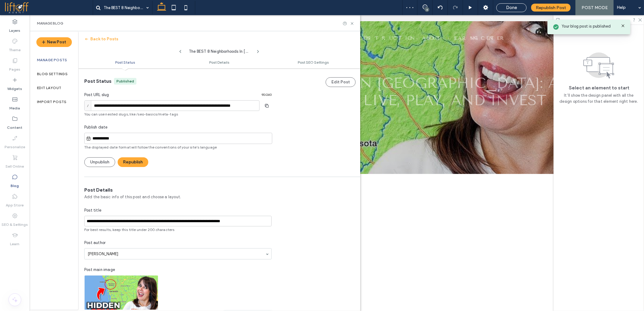
click at [99, 135] on input "**********" at bounding box center [181, 138] width 181 height 7
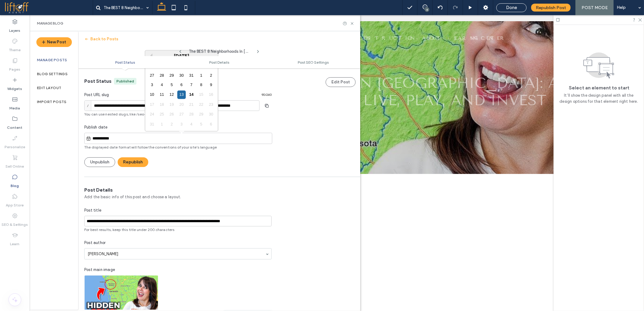
drag, startPoint x: 104, startPoint y: 137, endPoint x: 72, endPoint y: 137, distance: 32.4
click at [72, 137] on div "**********" at bounding box center [195, 170] width 330 height 279
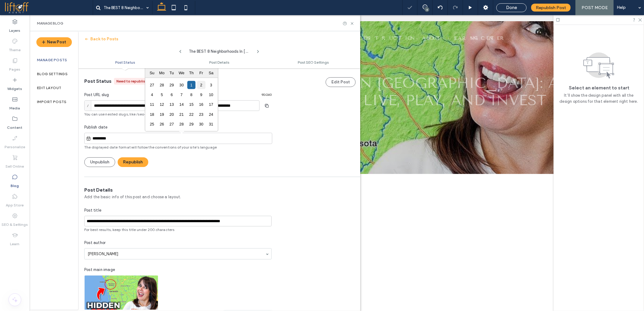
click at [200, 83] on div "2" at bounding box center [201, 85] width 8 height 8
type input "**********"
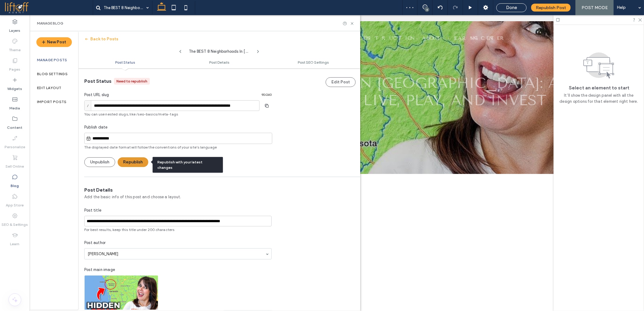
click at [131, 160] on button "Republish" at bounding box center [133, 162] width 31 height 10
click at [138, 164] on button "Republish" at bounding box center [133, 162] width 31 height 10
click at [12, 178] on icon at bounding box center [15, 177] width 6 height 6
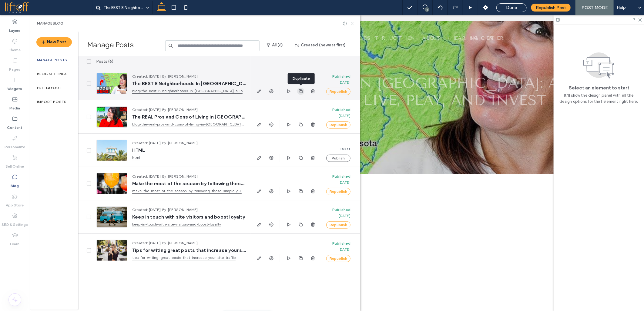
click at [301, 91] on icon "button" at bounding box center [300, 91] width 5 height 5
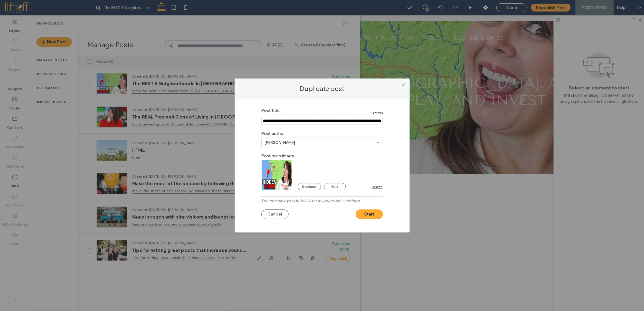
click at [306, 123] on input "Post title" at bounding box center [322, 121] width 122 height 8
paste input "**********"
type input "**********"
click at [268, 182] on img at bounding box center [276, 175] width 31 height 30
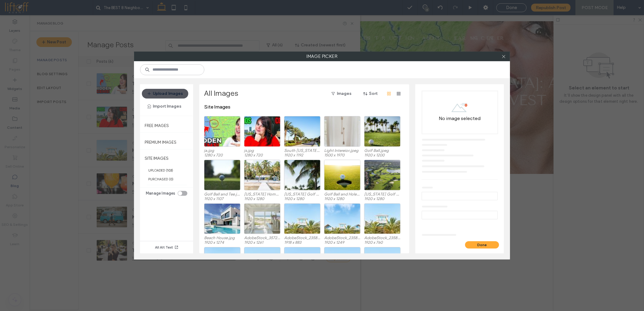
click at [175, 94] on button "Upload Images" at bounding box center [165, 94] width 46 height 10
click at [182, 96] on button "Upload Images" at bounding box center [165, 94] width 46 height 10
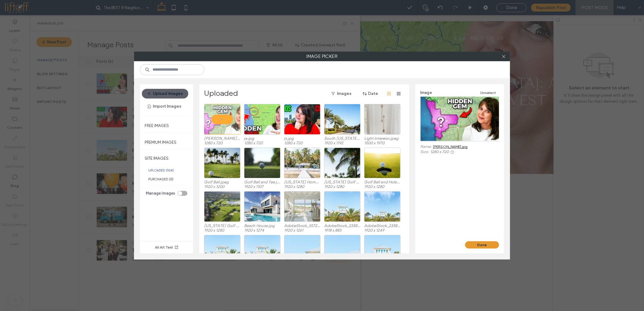
click at [468, 244] on button "Done" at bounding box center [482, 244] width 34 height 7
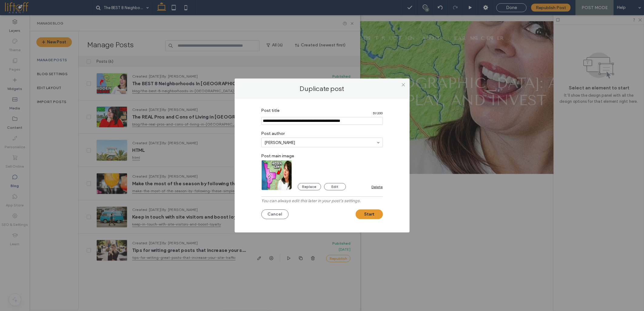
click at [368, 212] on button "Start" at bounding box center [369, 214] width 27 height 10
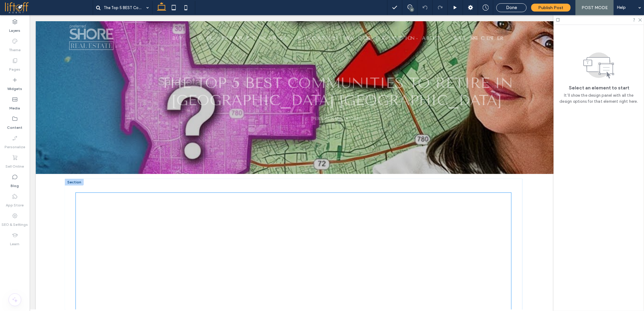
drag, startPoint x: 228, startPoint y: 227, endPoint x: 222, endPoint y: 216, distance: 12.2
click at [228, 227] on div at bounding box center [292, 314] width 435 height 245
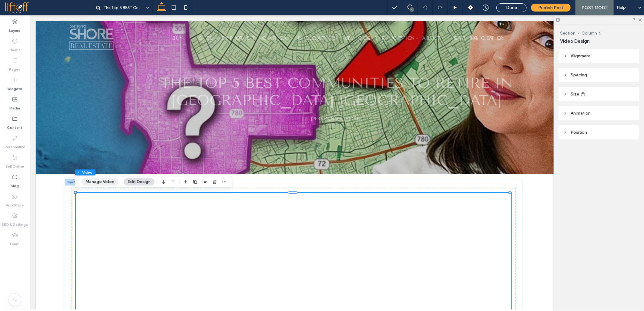
click at [100, 183] on button "Manage Video" at bounding box center [100, 181] width 37 height 7
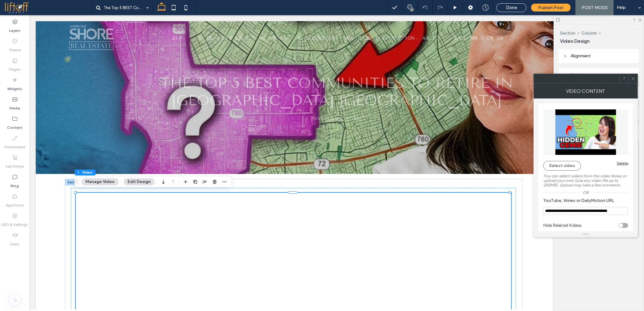
click at [549, 210] on input "**********" at bounding box center [585, 211] width 85 height 8
paste input "**"
type input "**********"
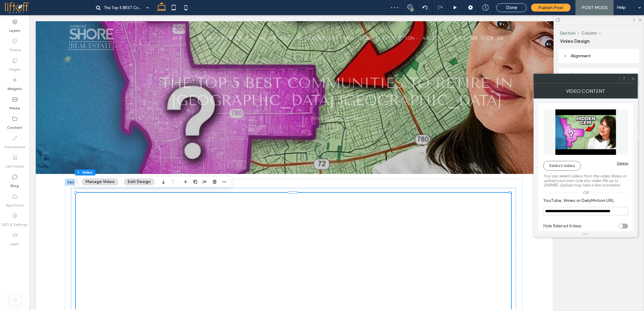
click at [634, 80] on icon at bounding box center [633, 78] width 5 height 5
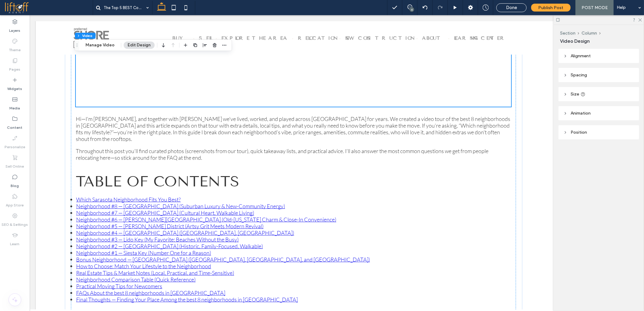
scroll to position [370, 0]
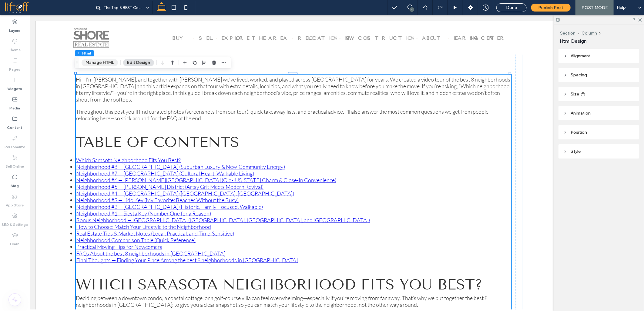
drag, startPoint x: 102, startPoint y: 62, endPoint x: 98, endPoint y: 64, distance: 4.2
click at [102, 62] on button "Manage HTML" at bounding box center [100, 62] width 36 height 7
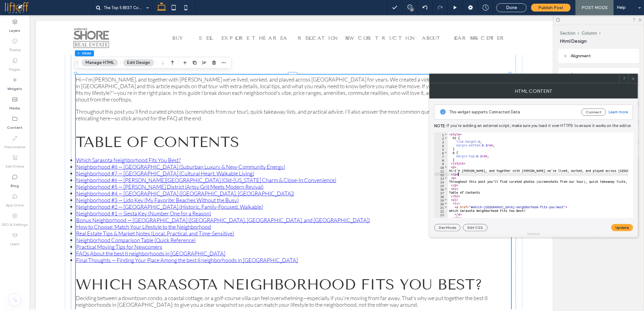
type textarea "********* *****"
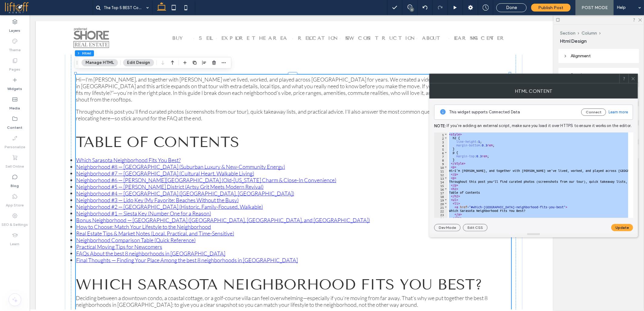
paste textarea "Cursor at row 794"
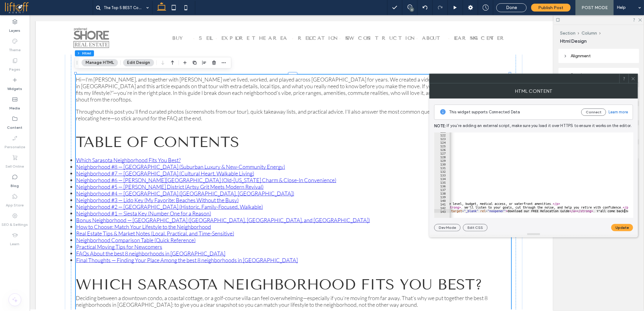
scroll to position [0, 945]
click at [623, 229] on button "Update" at bounding box center [622, 227] width 22 height 7
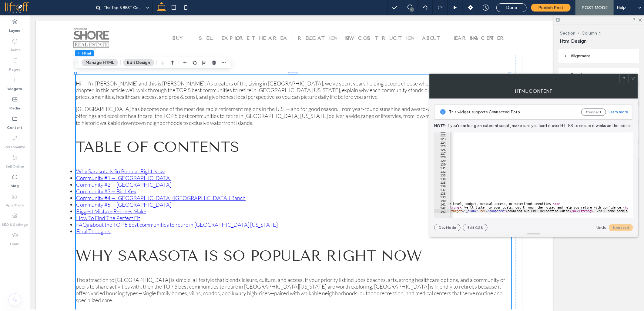
click at [634, 79] on icon at bounding box center [633, 78] width 5 height 5
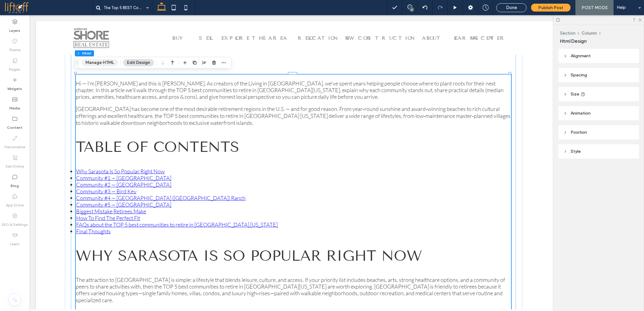
click at [95, 62] on button "Manage HTML" at bounding box center [100, 62] width 36 height 7
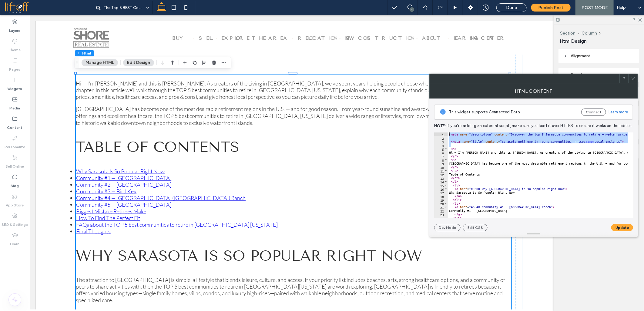
drag, startPoint x: 487, startPoint y: 159, endPoint x: 410, endPoint y: 115, distance: 88.6
paste textarea "****"
type textarea "********"
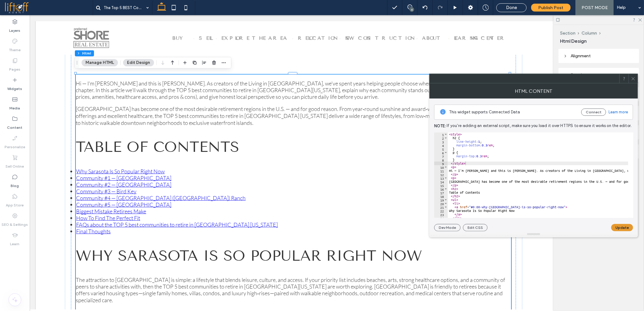
click at [622, 228] on button "Update" at bounding box center [622, 227] width 22 height 7
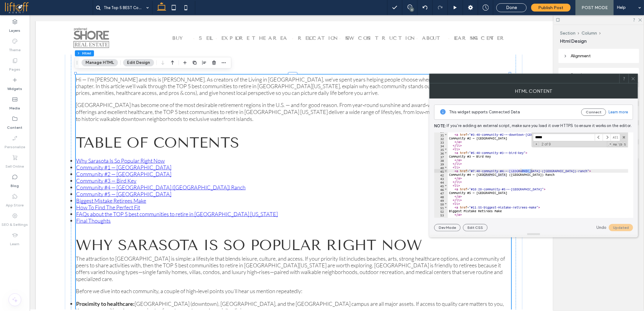
type input "*****"
click at [618, 227] on button "Update" at bounding box center [622, 227] width 22 height 7
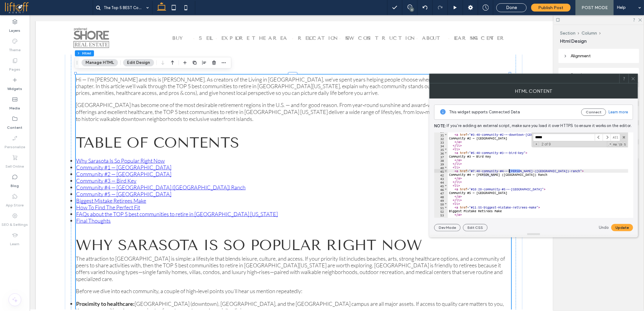
click at [616, 228] on button "Update" at bounding box center [622, 227] width 22 height 7
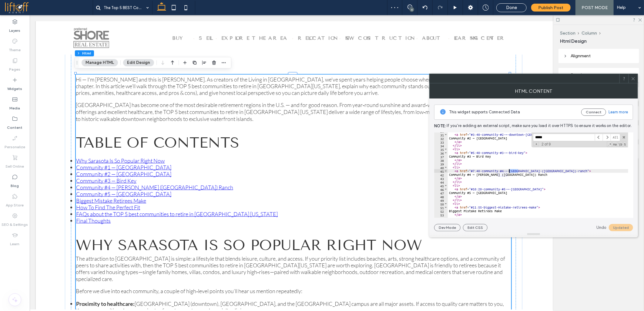
click at [511, 171] on div "< li > < a href = "#3:40-community-#2-—-downtown-[GEOGRAPHIC_DATA]" > Community…" at bounding box center [538, 174] width 180 height 85
click at [620, 228] on button "Update" at bounding box center [622, 227] width 22 height 7
click at [623, 138] on span at bounding box center [624, 137] width 4 height 4
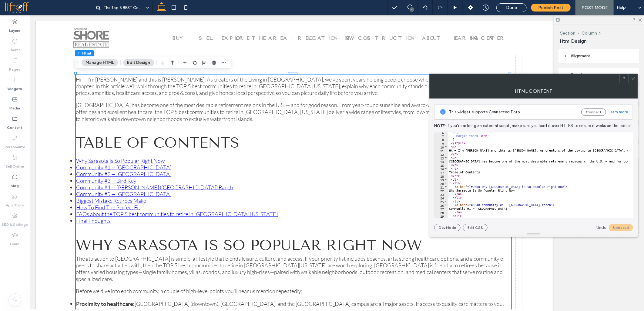
scroll to position [40, 0]
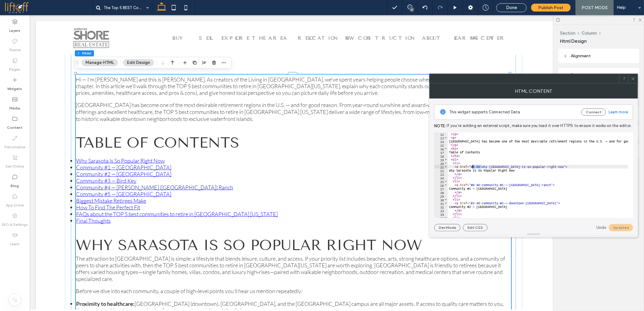
drag, startPoint x: 481, startPoint y: 166, endPoint x: 473, endPoint y: 167, distance: 8.0
drag, startPoint x: 481, startPoint y: 184, endPoint x: 472, endPoint y: 184, distance: 9.1
drag, startPoint x: 491, startPoint y: 185, endPoint x: 499, endPoint y: 185, distance: 8.2
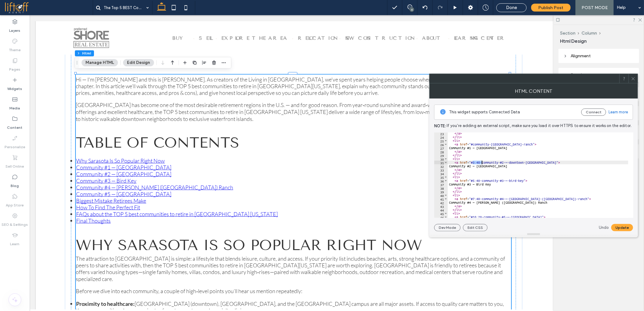
drag, startPoint x: 472, startPoint y: 163, endPoint x: 481, endPoint y: 163, distance: 9.4
drag, startPoint x: 490, startPoint y: 162, endPoint x: 499, endPoint y: 162, distance: 8.8
drag, startPoint x: 471, startPoint y: 181, endPoint x: 475, endPoint y: 181, distance: 3.6
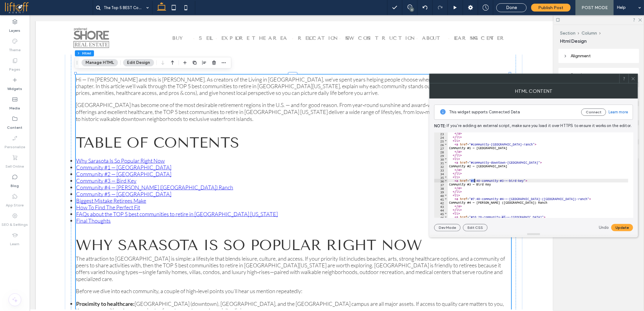
click at [474, 181] on div "</ a > </ li > < li > < a href = "#community-lakewood-ranch" > Community #1 — […" at bounding box center [538, 174] width 180 height 85
drag, startPoint x: 473, startPoint y: 181, endPoint x: 490, endPoint y: 183, distance: 17.1
drag, startPoint x: 491, startPoint y: 180, endPoint x: 499, endPoint y: 180, distance: 8.2
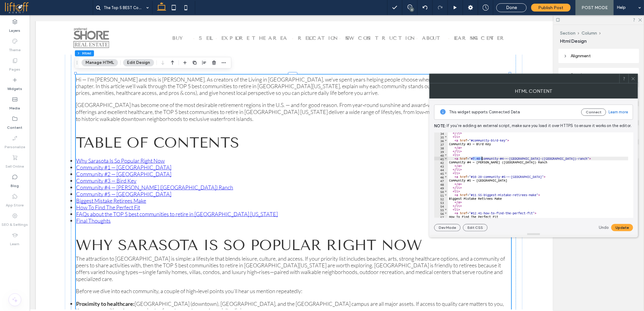
drag, startPoint x: 472, startPoint y: 157, endPoint x: 481, endPoint y: 157, distance: 9.7
drag, startPoint x: 491, startPoint y: 159, endPoint x: 501, endPoint y: 159, distance: 9.4
drag, startPoint x: 501, startPoint y: 159, endPoint x: 525, endPoint y: 159, distance: 23.6
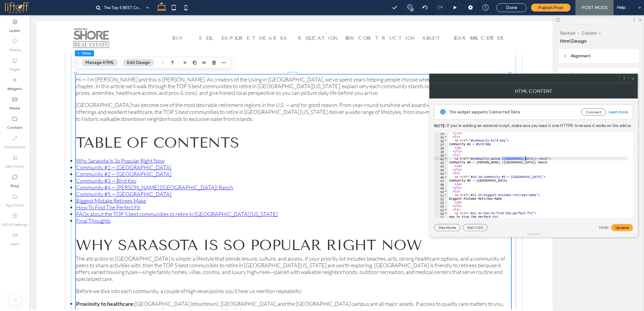
drag, startPoint x: 472, startPoint y: 176, endPoint x: 483, endPoint y: 176, distance: 11.8
drag, startPoint x: 490, startPoint y: 177, endPoint x: 499, endPoint y: 177, distance: 9.1
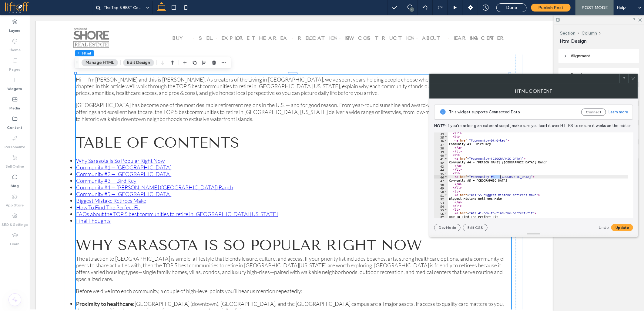
drag, startPoint x: 473, startPoint y: 195, endPoint x: 483, endPoint y: 195, distance: 9.7
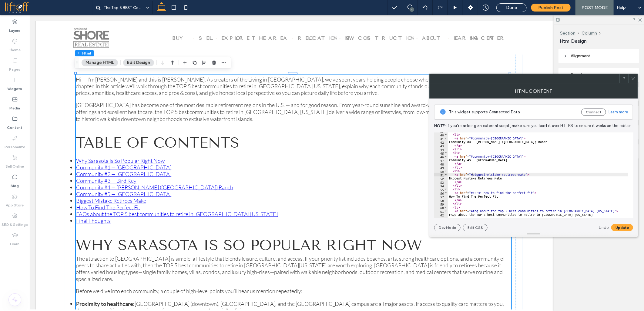
scroll to position [162, 0]
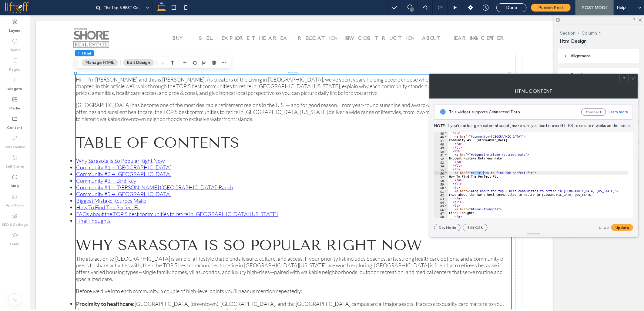
drag, startPoint x: 472, startPoint y: 172, endPoint x: 483, endPoint y: 172, distance: 11.2
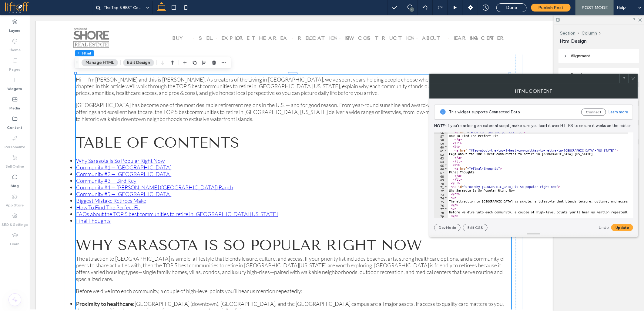
scroll to position [222, 0]
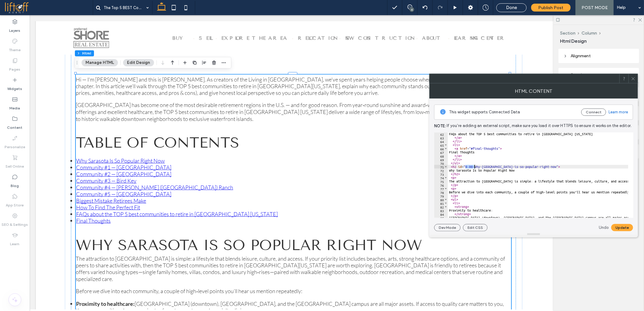
drag, startPoint x: 465, startPoint y: 167, endPoint x: 474, endPoint y: 167, distance: 9.1
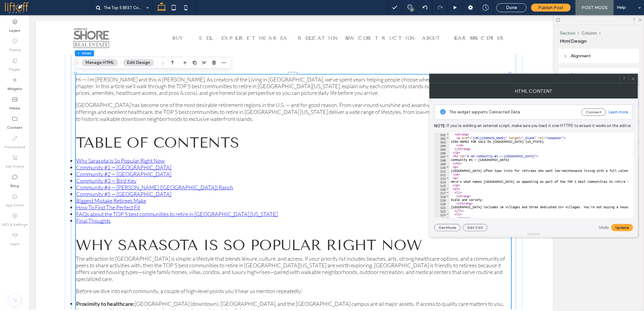
scroll to position [364, 0]
drag, startPoint x: 467, startPoint y: 155, endPoint x: 476, endPoint y: 155, distance: 8.5
drag, startPoint x: 486, startPoint y: 155, endPoint x: 494, endPoint y: 156, distance: 8.2
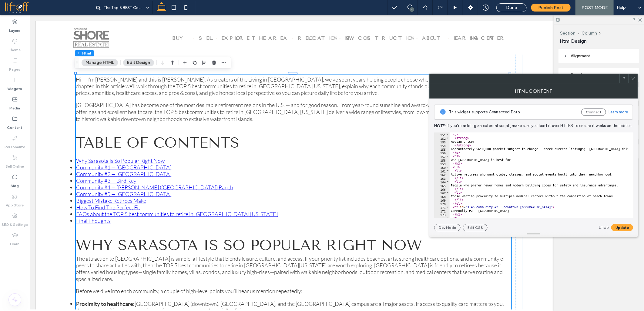
scroll to position [566, 0]
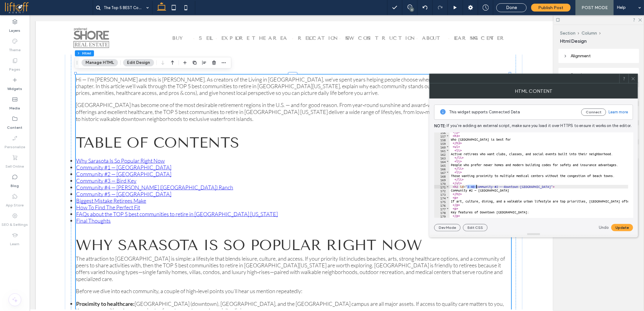
drag, startPoint x: 467, startPoint y: 187, endPoint x: 475, endPoint y: 187, distance: 7.9
drag, startPoint x: 485, startPoint y: 186, endPoint x: 493, endPoint y: 185, distance: 8.3
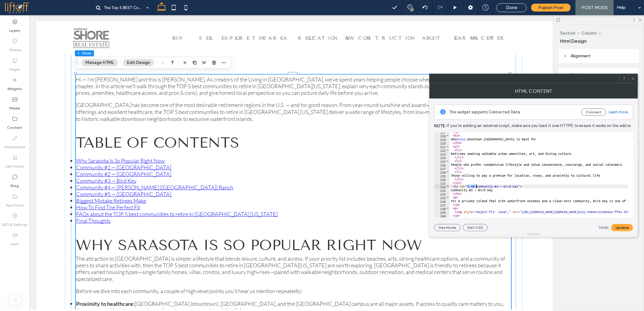
drag, startPoint x: 467, startPoint y: 185, endPoint x: 476, endPoint y: 185, distance: 8.5
drag, startPoint x: 484, startPoint y: 186, endPoint x: 492, endPoint y: 186, distance: 8.5
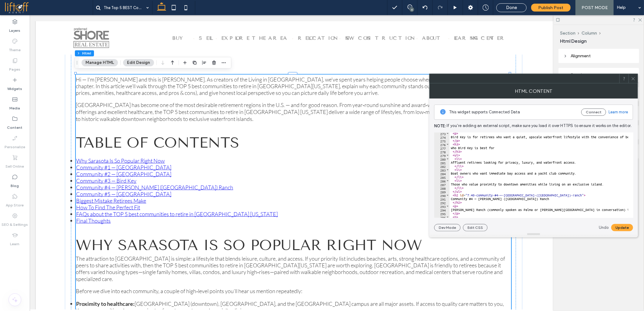
scroll to position [1010, 0]
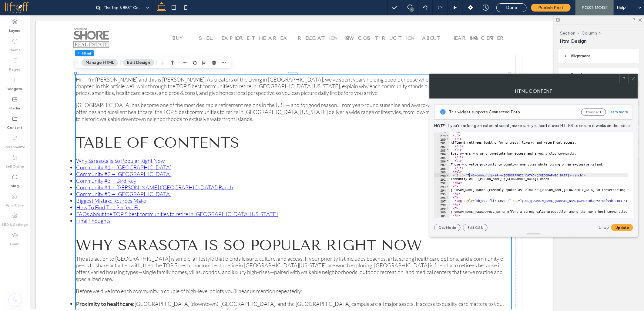
drag, startPoint x: 468, startPoint y: 175, endPoint x: 475, endPoint y: 175, distance: 7.6
drag, startPoint x: 486, startPoint y: 175, endPoint x: 495, endPoint y: 175, distance: 9.1
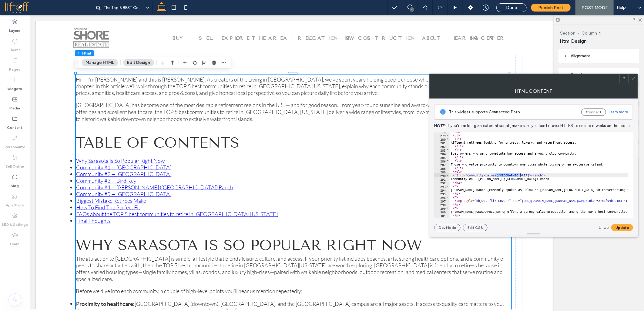
drag, startPoint x: 495, startPoint y: 174, endPoint x: 520, endPoint y: 174, distance: 25.5
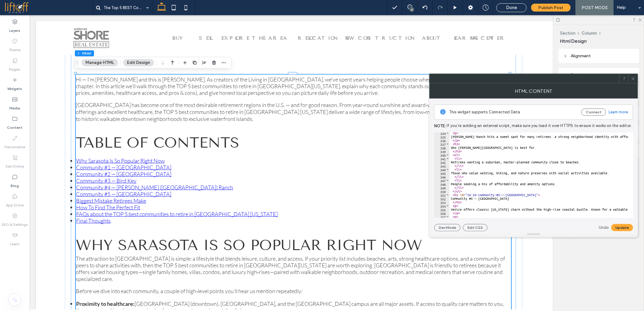
scroll to position [1232, 0]
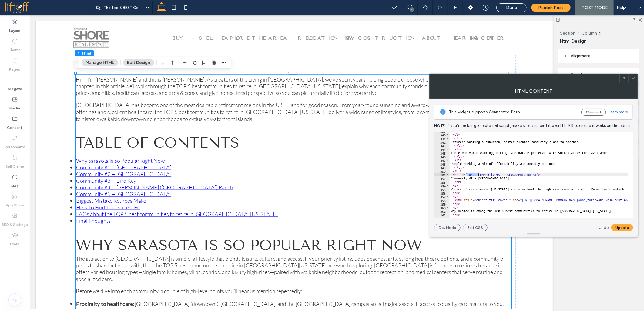
drag, startPoint x: 468, startPoint y: 174, endPoint x: 478, endPoint y: 174, distance: 10.0
drag, startPoint x: 485, startPoint y: 174, endPoint x: 494, endPoint y: 175, distance: 9.1
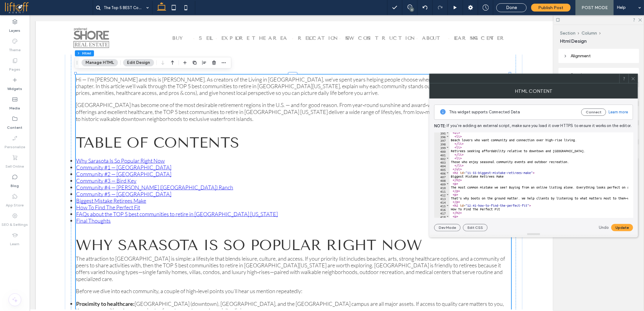
scroll to position [1455, 0]
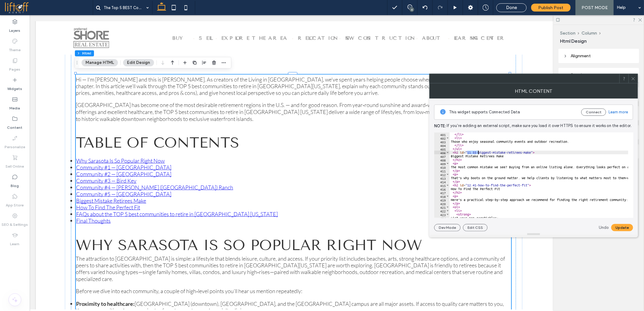
drag, startPoint x: 467, startPoint y: 152, endPoint x: 478, endPoint y: 152, distance: 10.6
drag, startPoint x: 467, startPoint y: 183, endPoint x: 478, endPoint y: 185, distance: 11.1
click at [473, 185] on div "</ li > < li > Those who enjoy seasonal community events and outdoor recreation…" at bounding box center [538, 174] width 179 height 85
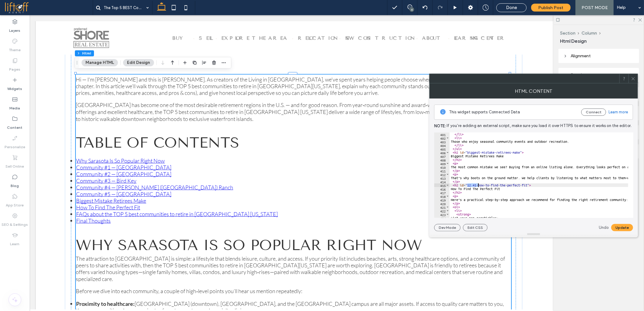
drag, startPoint x: 468, startPoint y: 186, endPoint x: 478, endPoint y: 185, distance: 10.3
type textarea "**********"
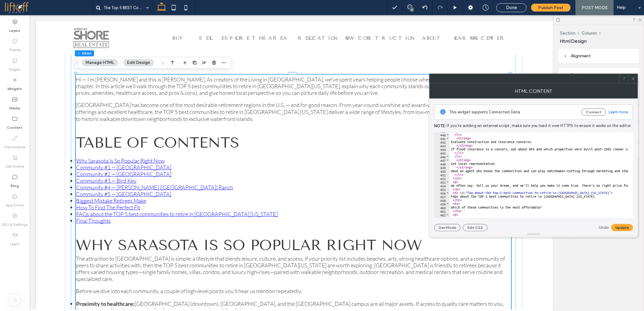
scroll to position [1616, 0]
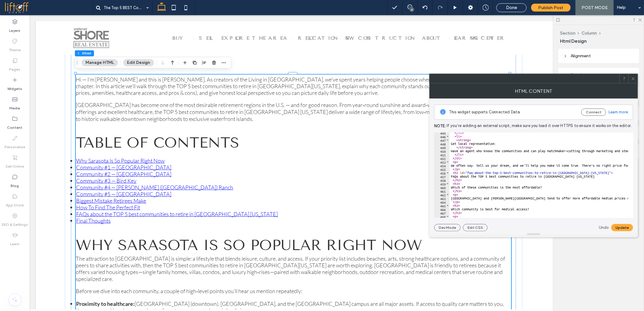
click at [610, 226] on div "Undo Update" at bounding box center [616, 227] width 34 height 7
click at [613, 226] on button "Update" at bounding box center [622, 227] width 22 height 7
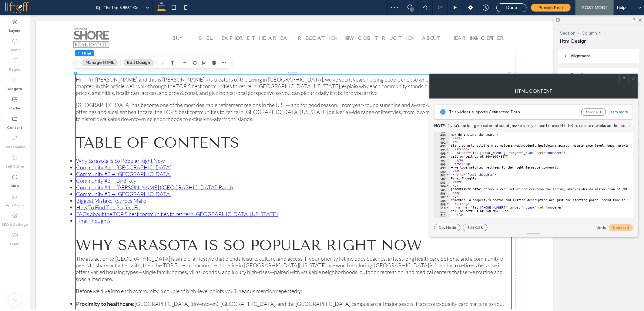
scroll to position [1798, 0]
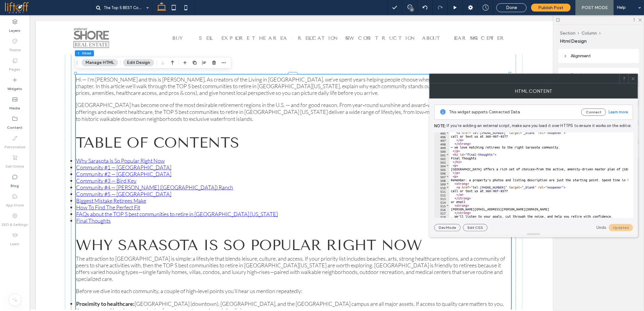
click at [635, 82] on span at bounding box center [633, 78] width 5 height 9
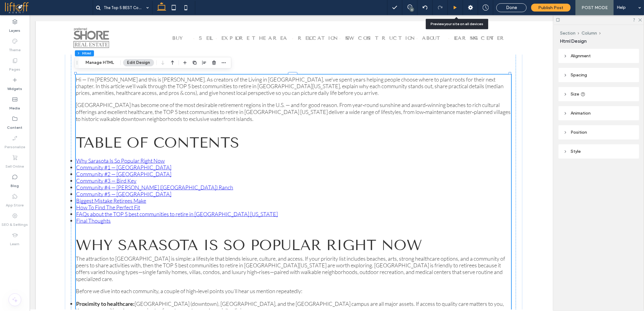
click at [457, 7] on use at bounding box center [455, 7] width 3 height 3
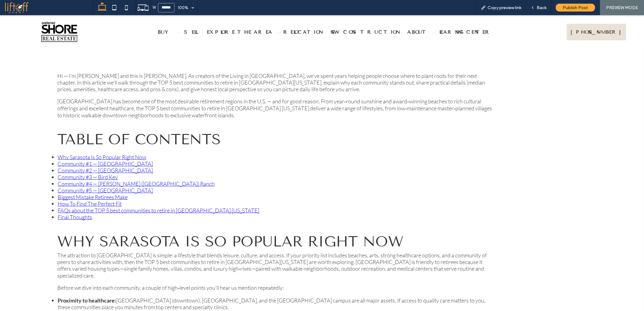
scroll to position [376, 0]
click at [110, 153] on link "Why Sarasota Is So Popular Right Now" at bounding box center [102, 156] width 89 height 7
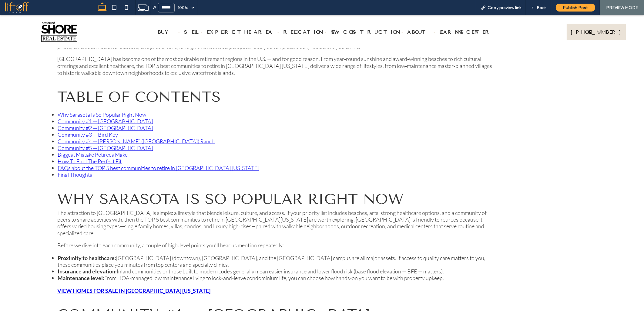
scroll to position [386, 0]
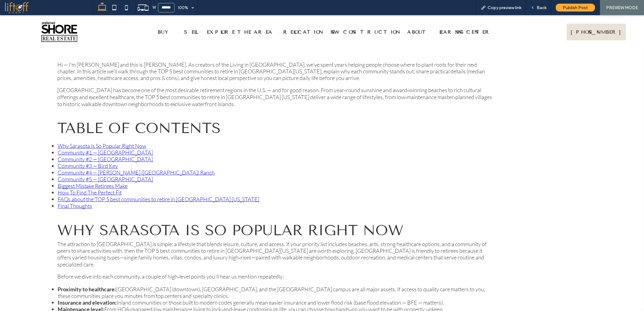
click at [100, 150] on link "Community #1 — [GEOGRAPHIC_DATA]" at bounding box center [105, 152] width 95 height 7
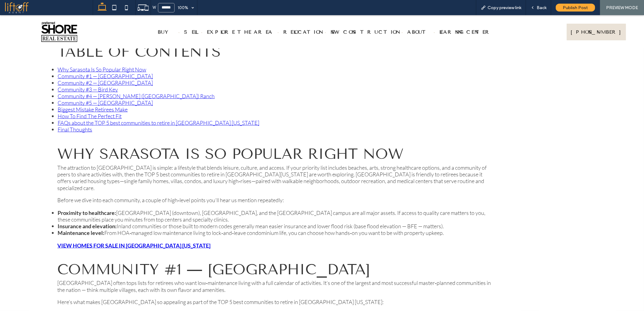
scroll to position [460, 0]
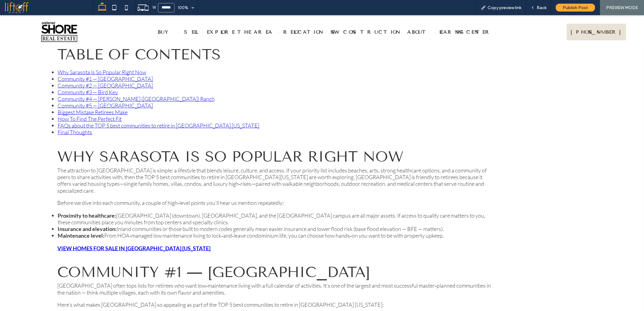
click at [98, 83] on link "Community #2 — [GEOGRAPHIC_DATA]" at bounding box center [105, 85] width 95 height 7
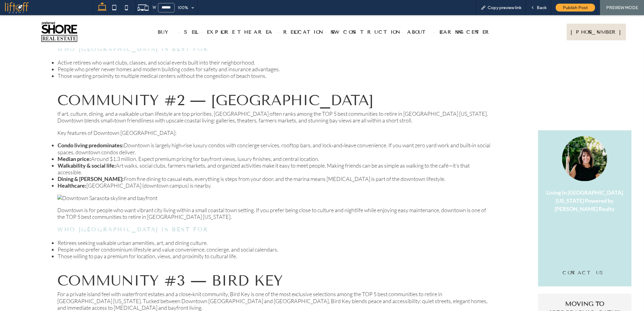
scroll to position [438, 0]
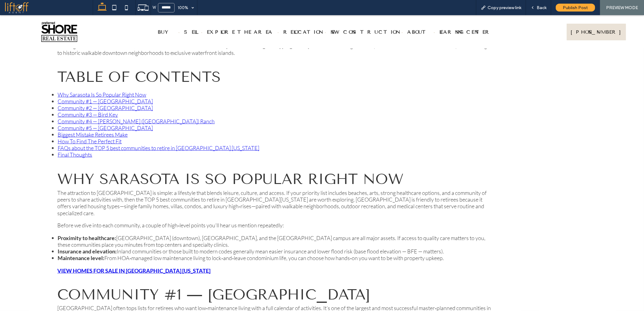
click at [82, 111] on link "Community #3 — Bird Key" at bounding box center [88, 114] width 60 height 7
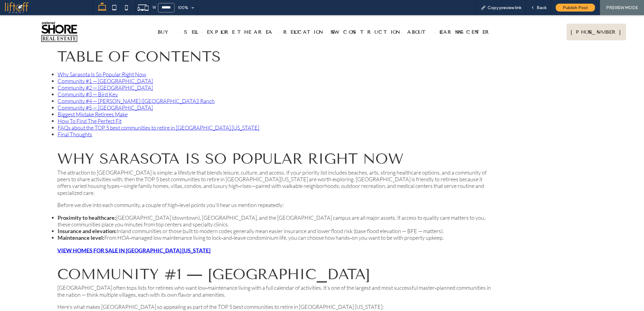
scroll to position [278, 0]
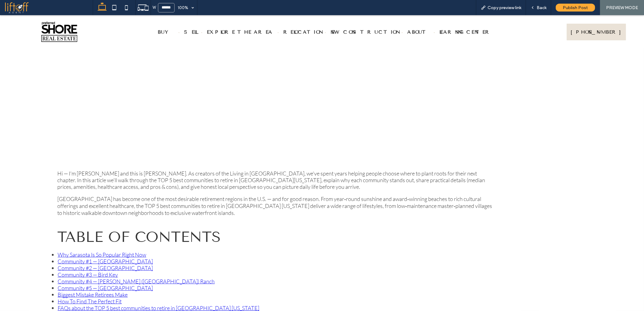
click at [94, 279] on link "Community #4 — [PERSON_NAME] ([GEOGRAPHIC_DATA]) Ranch" at bounding box center [136, 281] width 157 height 7
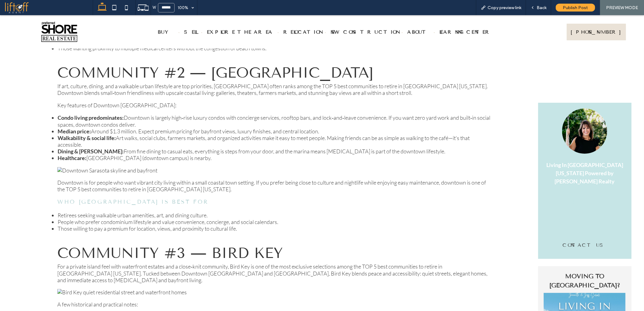
scroll to position [429, 0]
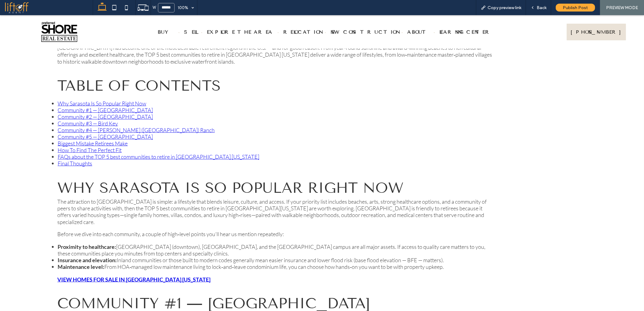
click at [105, 133] on link "Community #5 — [GEOGRAPHIC_DATA]" at bounding box center [105, 136] width 95 height 7
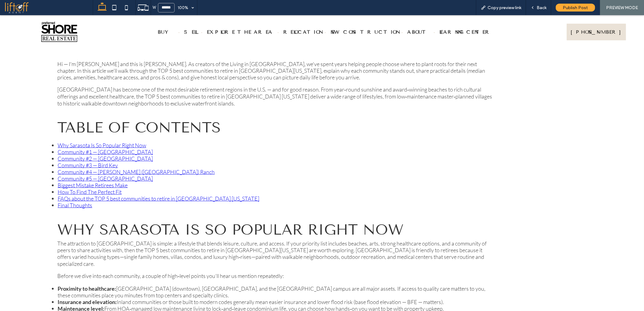
click at [104, 182] on link "Biggest Mistake Retirees Make" at bounding box center [93, 185] width 70 height 7
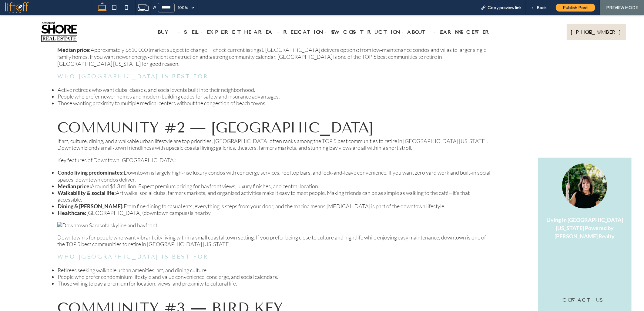
scroll to position [483, 0]
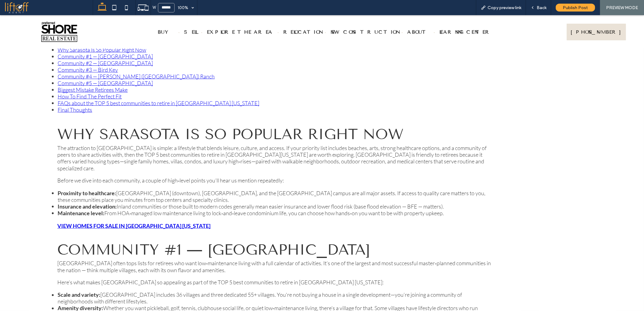
click at [99, 93] on link "How To Find The Perfect Fit" at bounding box center [90, 96] width 64 height 7
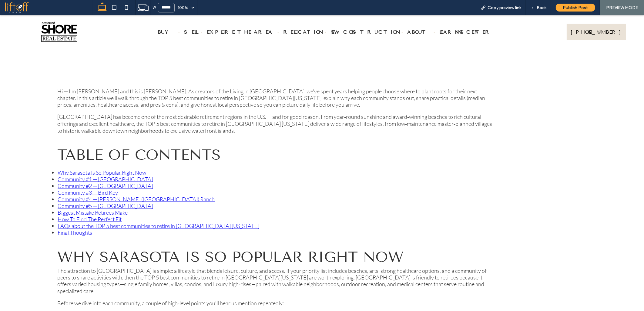
scroll to position [355, 0]
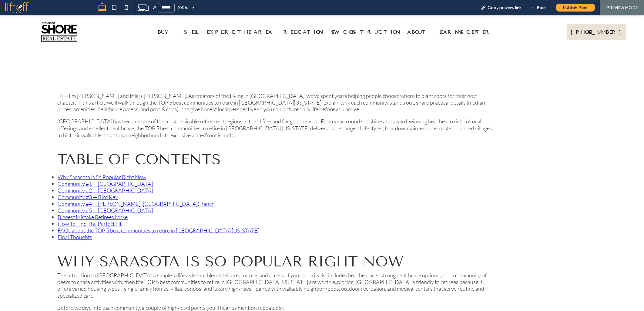
click at [79, 227] on link "FAQs about the TOP 5 best communities to retire in [GEOGRAPHIC_DATA] [US_STATE]" at bounding box center [159, 230] width 202 height 7
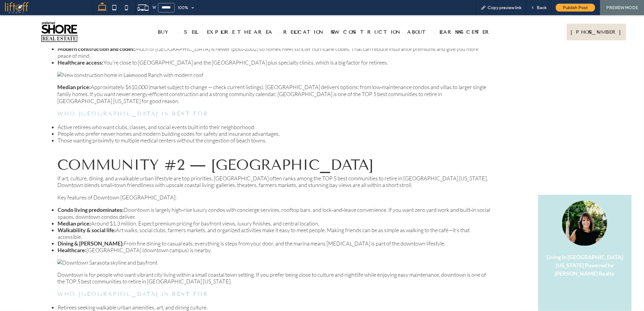
scroll to position [409, 0]
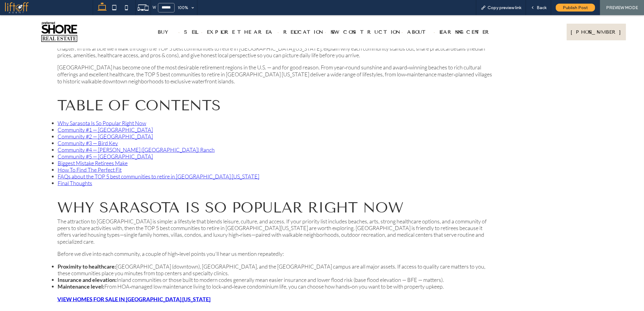
click at [68, 179] on link "Final Thoughts" at bounding box center [75, 182] width 35 height 7
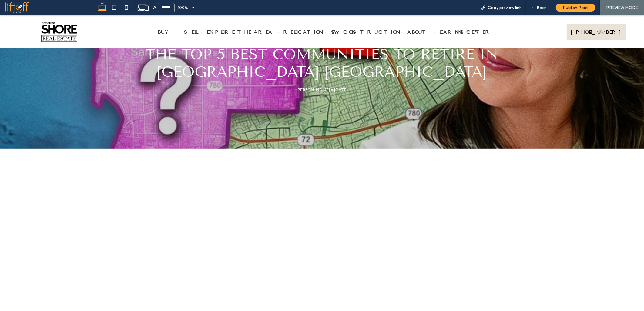
scroll to position [0, 0]
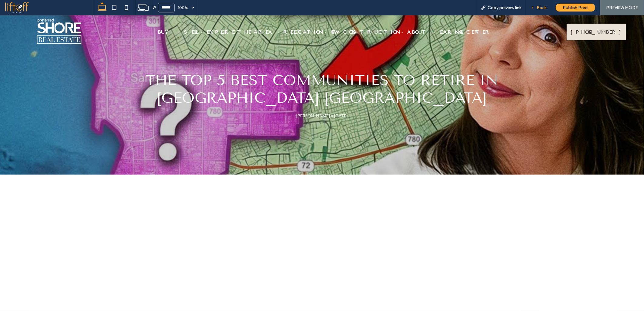
click at [543, 8] on span "Back" at bounding box center [541, 7] width 10 height 5
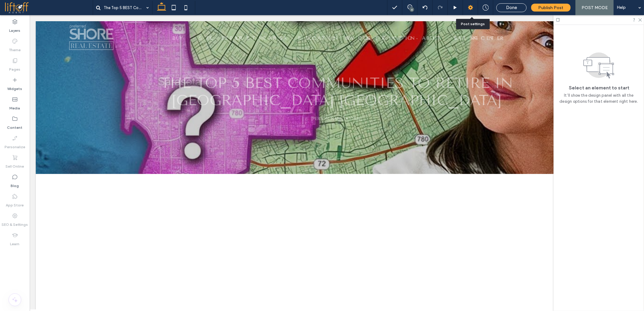
click at [473, 9] on use at bounding box center [470, 7] width 5 height 5
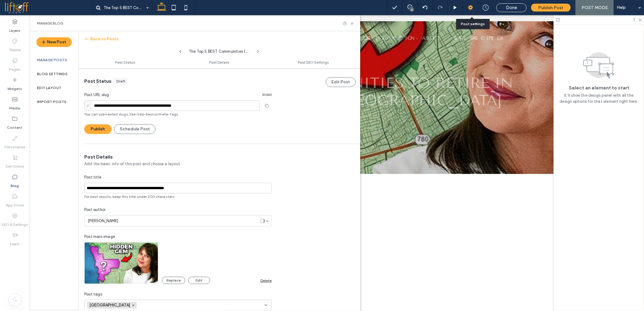
scroll to position [0, 0]
click at [207, 104] on input "**********" at bounding box center [171, 105] width 175 height 11
paste input
type input "**********"
click at [105, 129] on button "Publish" at bounding box center [97, 129] width 27 height 10
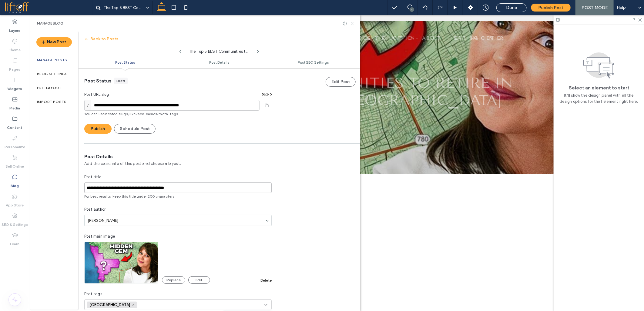
click at [158, 187] on input "**********" at bounding box center [177, 187] width 187 height 11
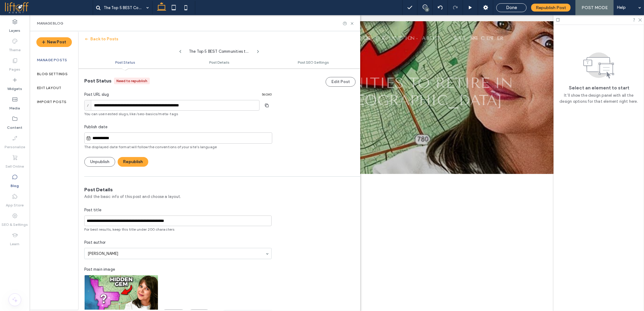
click at [102, 141] on input "**********" at bounding box center [181, 138] width 181 height 7
drag, startPoint x: 104, startPoint y: 138, endPoint x: 58, endPoint y: 131, distance: 46.9
click at [60, 131] on div "**********" at bounding box center [195, 170] width 330 height 279
type input "**********"
click at [135, 159] on button "Republish" at bounding box center [133, 162] width 31 height 10
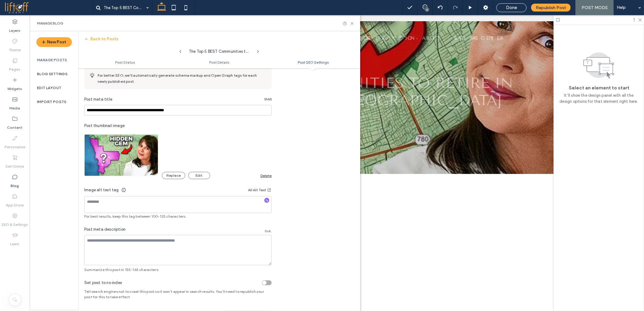
scroll to position [323, 0]
click at [109, 110] on input "**********" at bounding box center [177, 110] width 187 height 11
paste input "**********"
type input "**********"
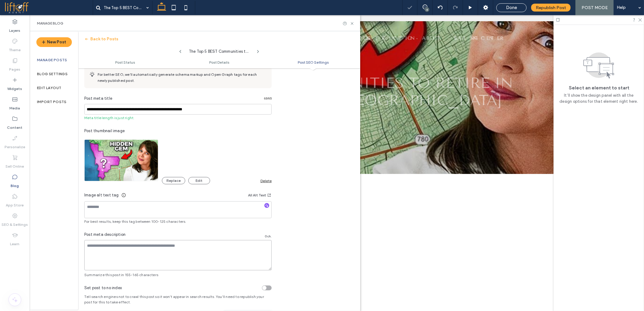
click at [123, 254] on textarea at bounding box center [177, 255] width 187 height 30
paste textarea "**********"
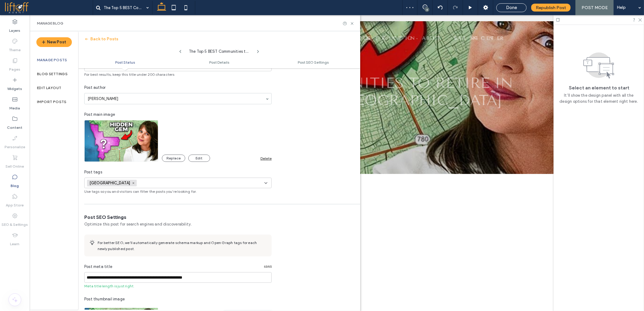
scroll to position [0, 0]
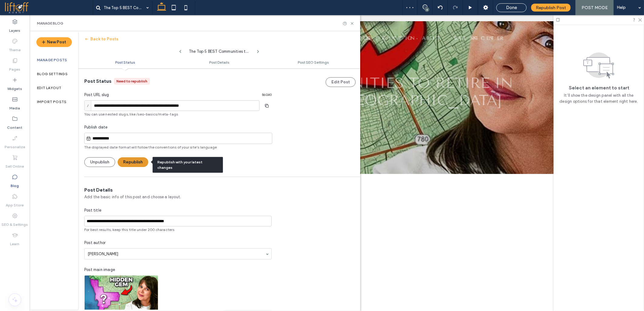
type textarea "**********"
click at [132, 163] on button "Republish" at bounding box center [133, 162] width 31 height 10
click at [134, 166] on button "Republish" at bounding box center [133, 162] width 31 height 10
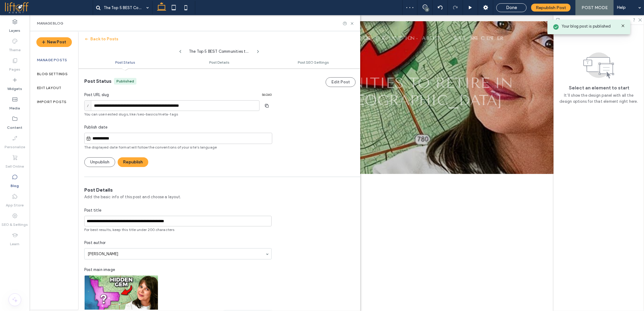
click at [12, 181] on label "Blog" at bounding box center [15, 184] width 8 height 8
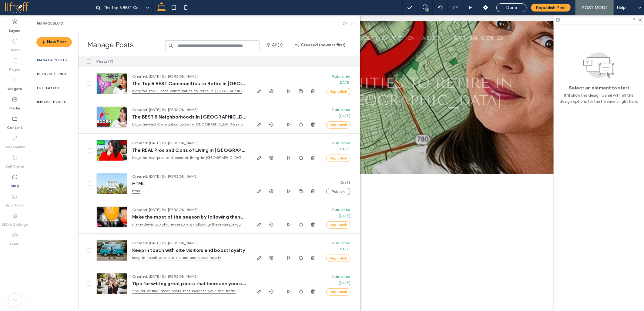
click at [12, 9] on span at bounding box center [49, 8] width 88 height 12
